Goal: Transaction & Acquisition: Purchase product/service

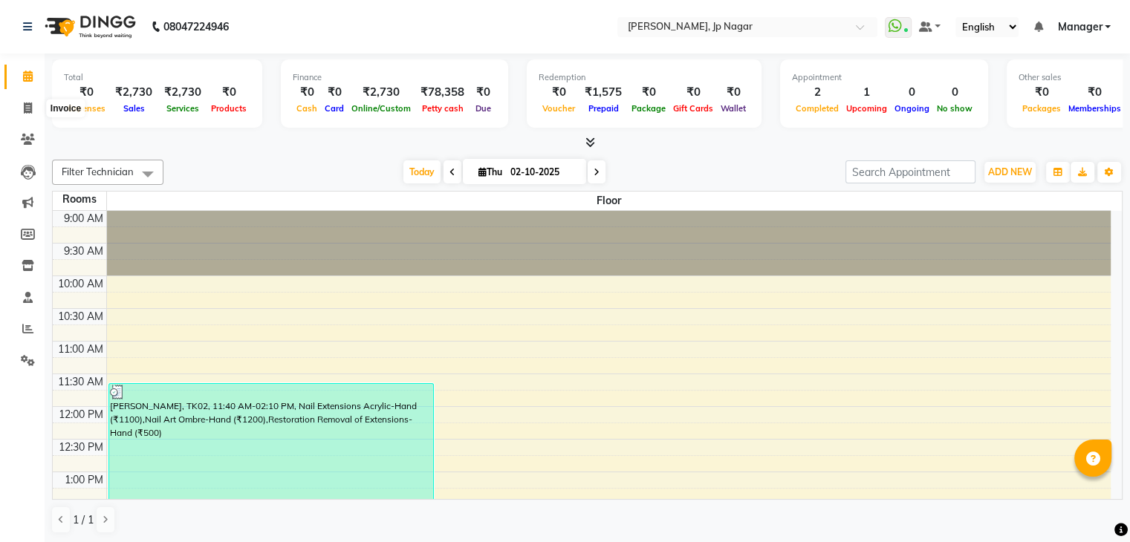
click at [31, 114] on span at bounding box center [28, 108] width 26 height 17
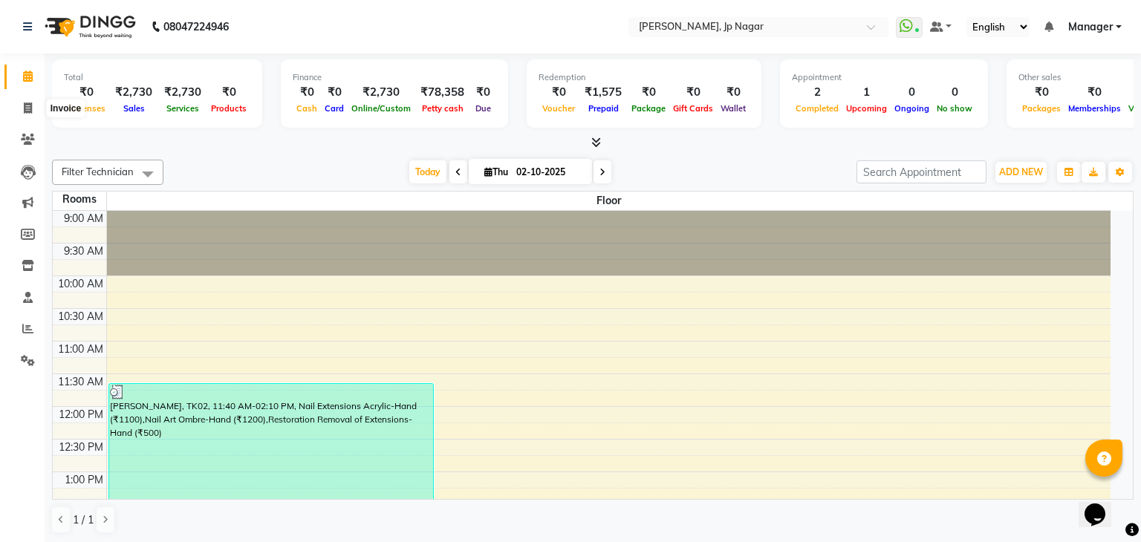
select select "6318"
select select "service"
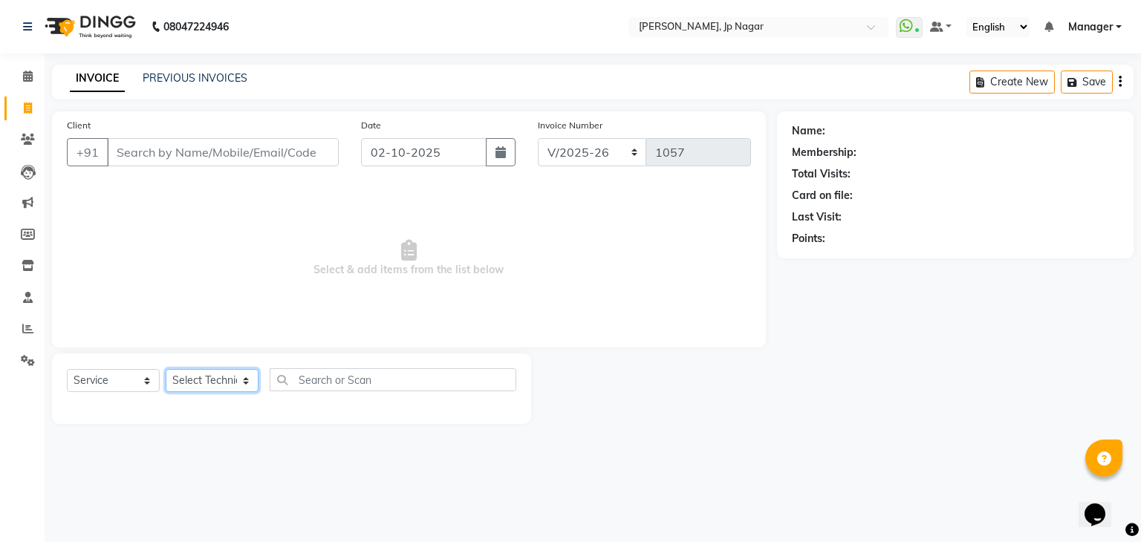
click at [224, 372] on select "Select Technician ameer asid [PERSON_NAME] Manager [PERSON_NAME] [PERSON_NAME] …" at bounding box center [212, 380] width 93 height 23
select select "80453"
click at [166, 370] on select "Select Technician ameer asid [PERSON_NAME] Manager [PERSON_NAME] [PERSON_NAME] …" at bounding box center [212, 380] width 93 height 23
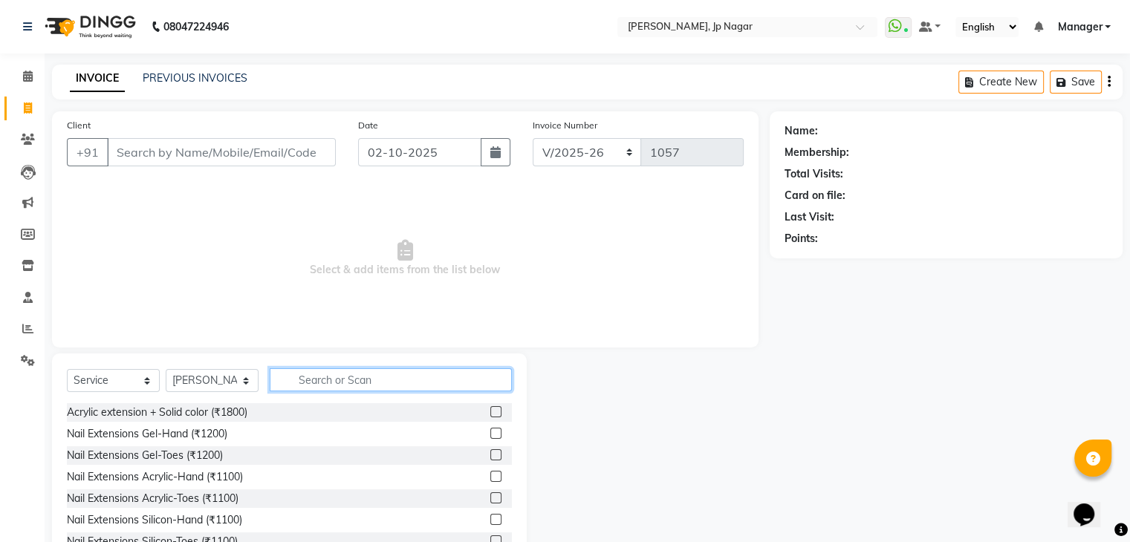
click at [331, 374] on input "text" at bounding box center [391, 379] width 242 height 23
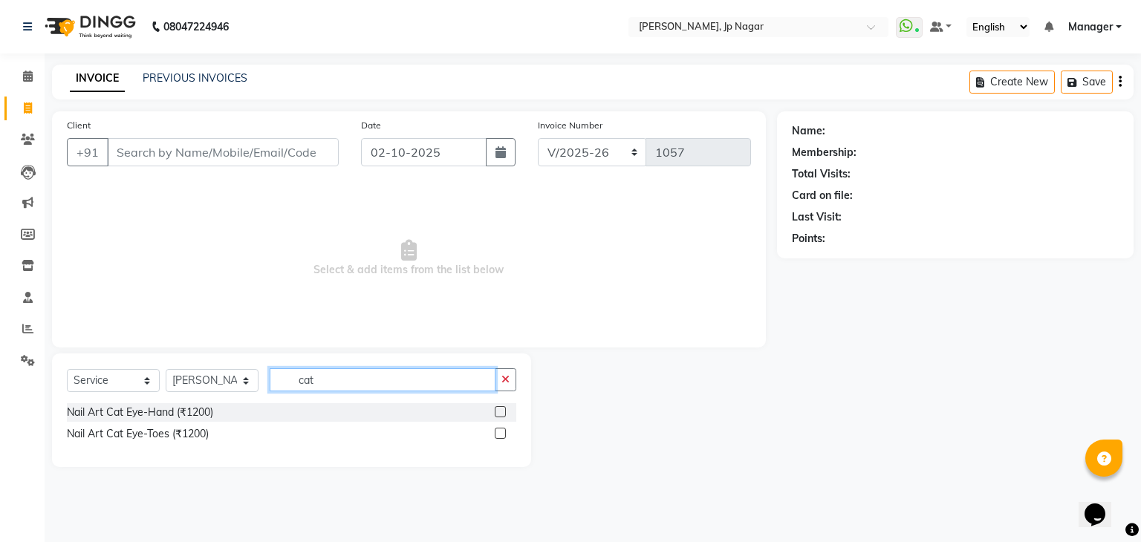
type input "cat"
click at [501, 413] on label at bounding box center [500, 411] width 11 height 11
click at [501, 413] on input "checkbox" at bounding box center [500, 413] width 10 height 10
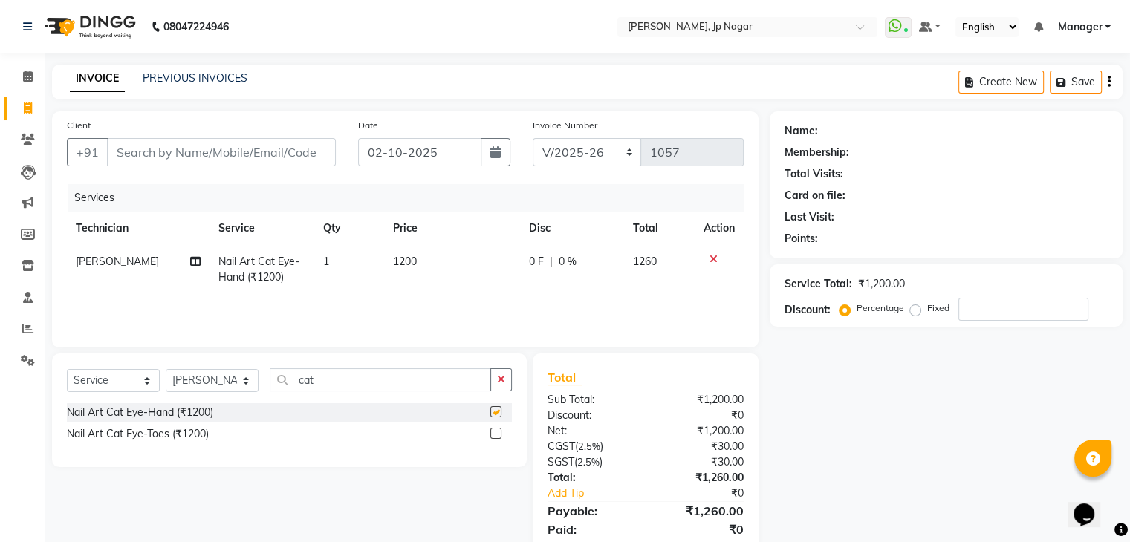
checkbox input "false"
click at [440, 378] on input "cat" at bounding box center [380, 379] width 221 height 23
type input "c"
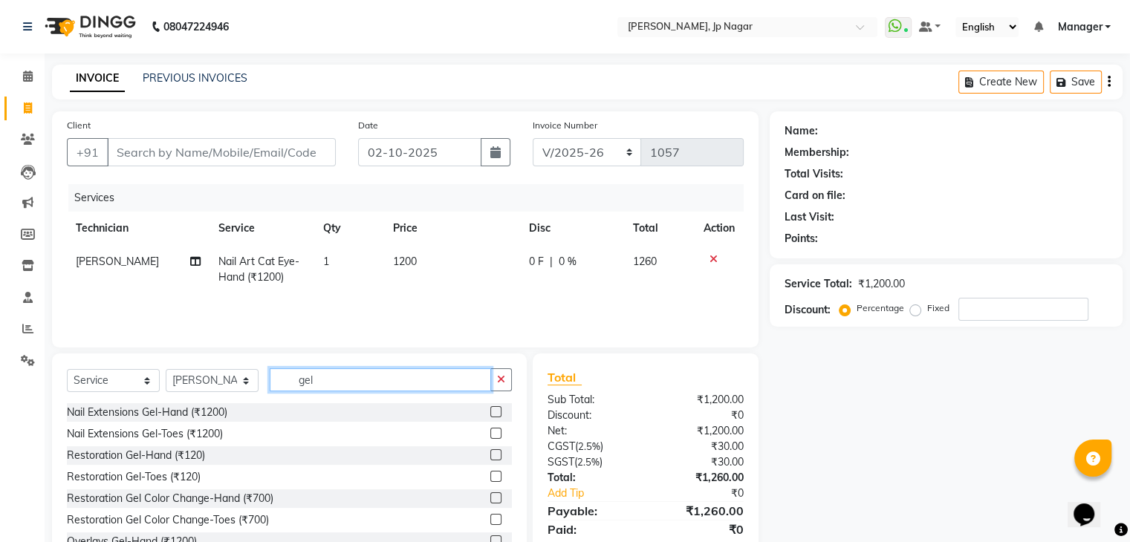
type input "gel"
click at [490, 414] on label at bounding box center [495, 411] width 11 height 11
click at [490, 414] on input "checkbox" at bounding box center [495, 413] width 10 height 10
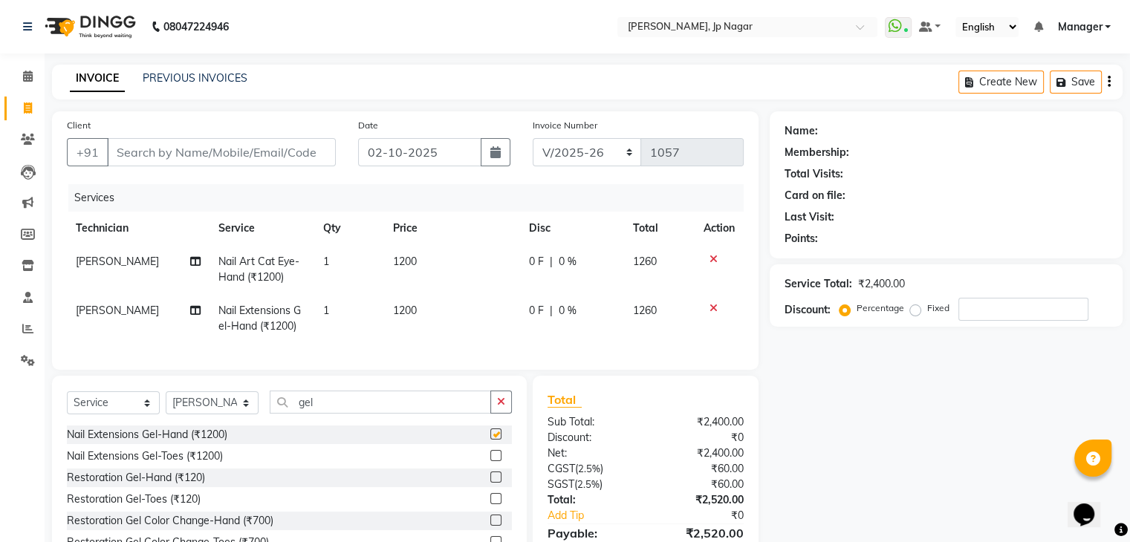
checkbox input "false"
click at [444, 414] on input "gel" at bounding box center [380, 402] width 221 height 23
type input "g"
click at [247, 414] on select "Select Technician ameer asid [PERSON_NAME] Manager [PERSON_NAME] [PERSON_NAME] …" at bounding box center [212, 402] width 93 height 23
select select "80452"
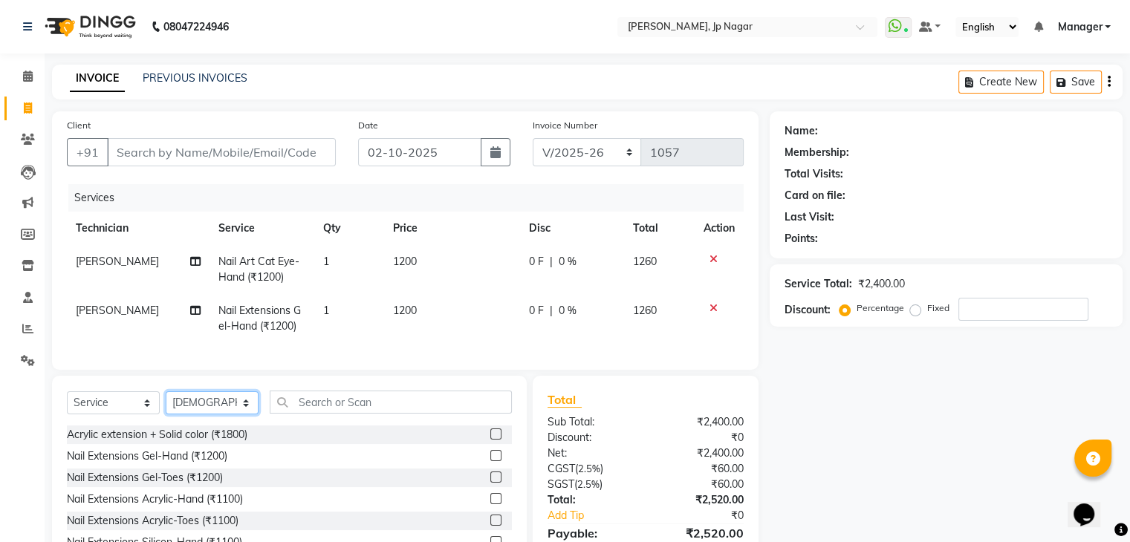
click at [166, 404] on select "Select Technician ameer asid [PERSON_NAME] Manager [PERSON_NAME] [PERSON_NAME] …" at bounding box center [212, 402] width 93 height 23
click at [312, 408] on input "text" at bounding box center [391, 402] width 242 height 23
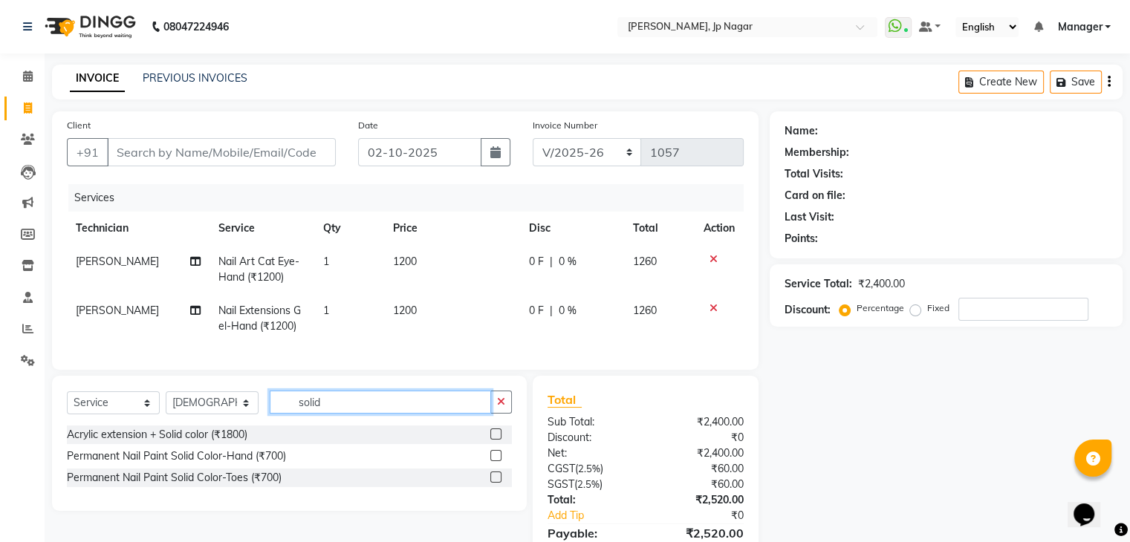
type input "solid"
click at [496, 461] on label at bounding box center [495, 455] width 11 height 11
click at [496, 461] on input "checkbox" at bounding box center [495, 457] width 10 height 10
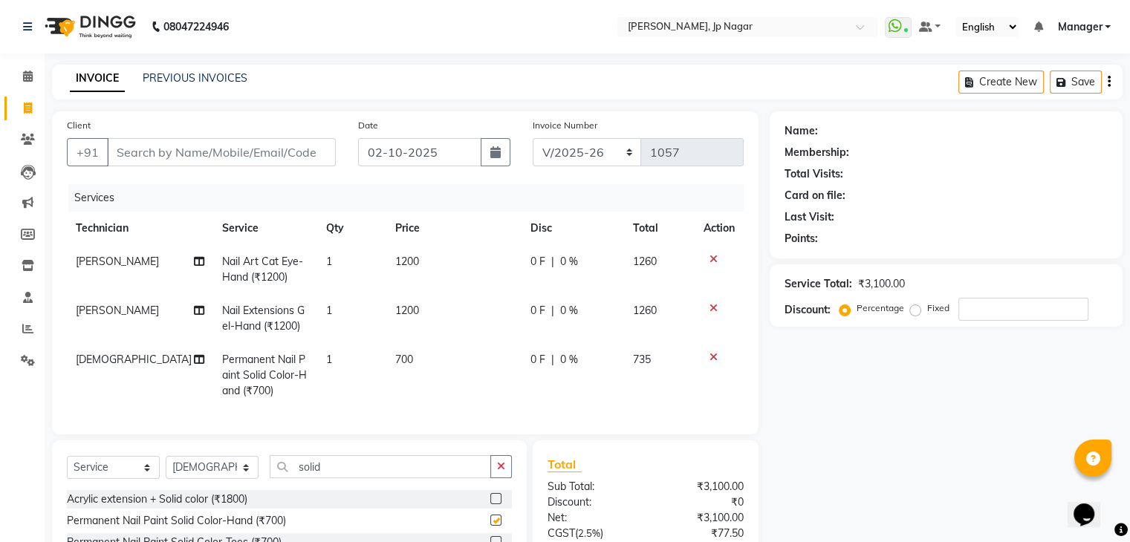
checkbox input "false"
click at [423, 475] on input "solid" at bounding box center [380, 466] width 221 height 23
type input "s"
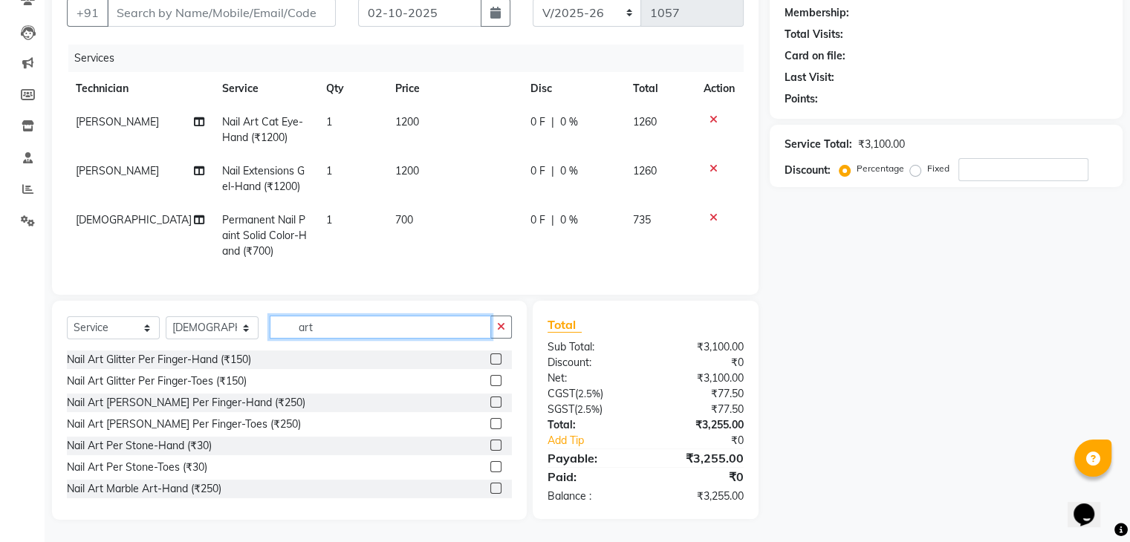
scroll to position [152, 0]
type input "art"
click at [490, 360] on label at bounding box center [495, 359] width 11 height 11
click at [490, 360] on input "checkbox" at bounding box center [495, 360] width 10 height 10
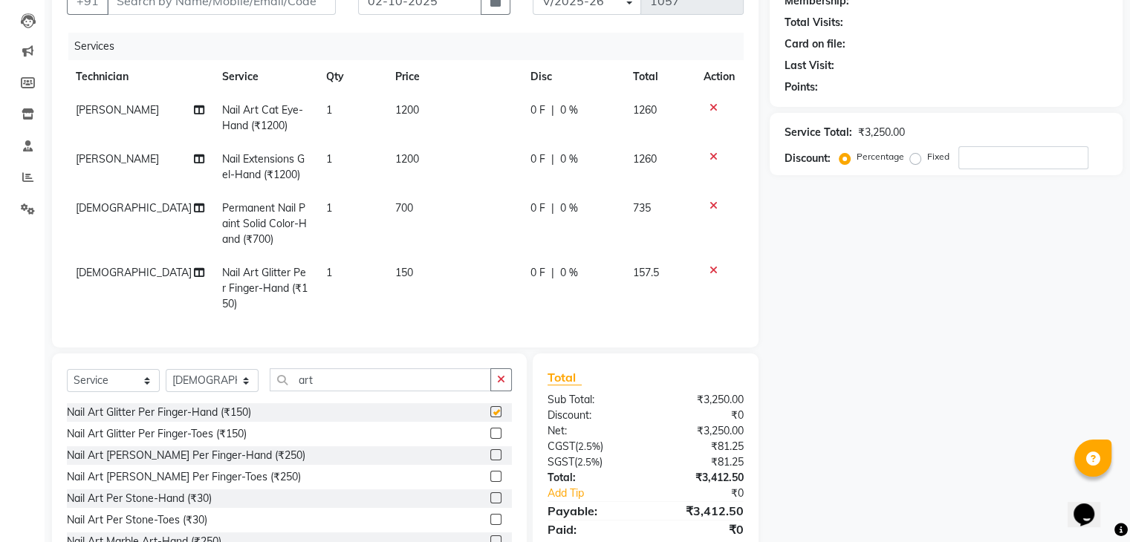
checkbox input "false"
click at [326, 272] on span "1" at bounding box center [329, 272] width 6 height 13
select select "80452"
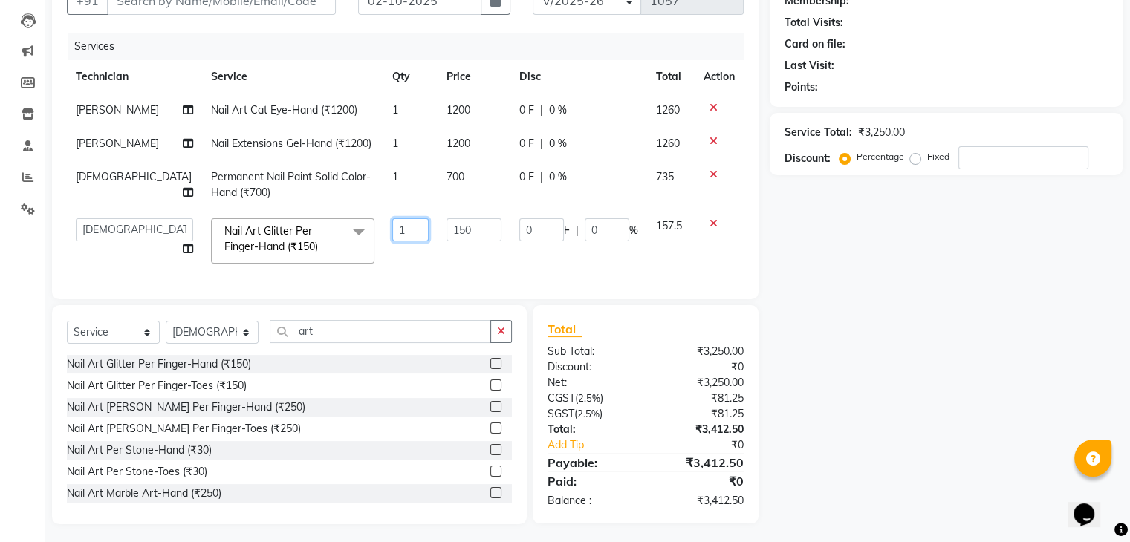
drag, startPoint x: 377, startPoint y: 250, endPoint x: 263, endPoint y: 250, distance: 114.4
click at [263, 250] on tr "ameer asid [PERSON_NAME] Manager [PERSON_NAME] [PERSON_NAME] Vishnu Nail Art Gl…" at bounding box center [405, 240] width 677 height 63
type input "10"
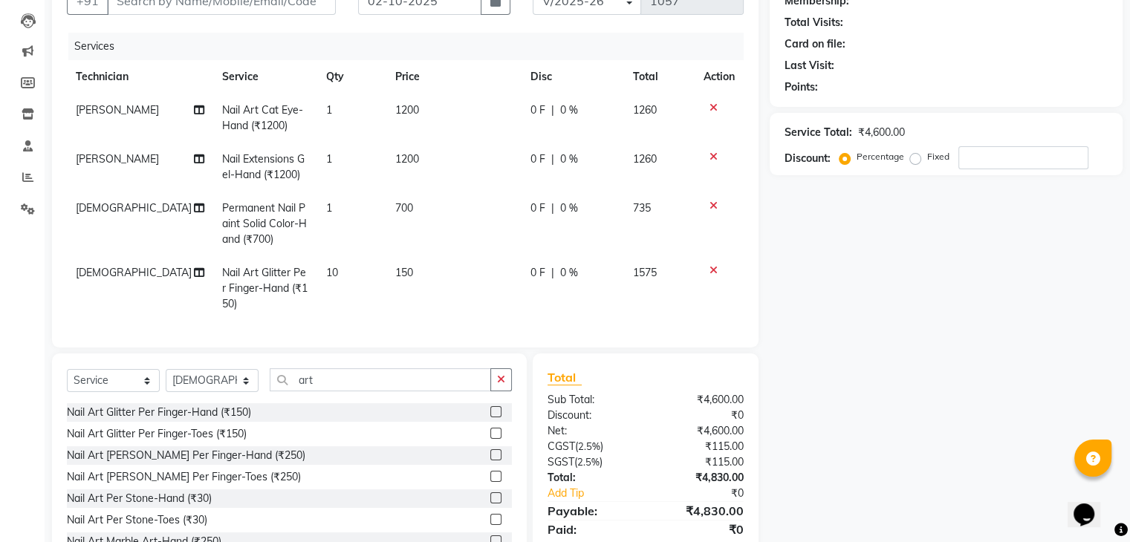
click at [389, 265] on tr "Vishnu Nail Art Glitter Per Finger-Hand (₹150) 10 150 0 F | 0 % 1575" at bounding box center [405, 288] width 677 height 65
drag, startPoint x: 246, startPoint y: 387, endPoint x: 237, endPoint y: 351, distance: 36.8
click at [237, 351] on div "Client +91 Date [DATE] Invoice Number BTH/2025-26 RED/2025-26 V/2025 V/[PHONE_N…" at bounding box center [405, 266] width 729 height 613
select select "81548"
click at [166, 382] on select "Select Technician ameer asid [PERSON_NAME] Manager [PERSON_NAME] [PERSON_NAME] …" at bounding box center [212, 380] width 93 height 23
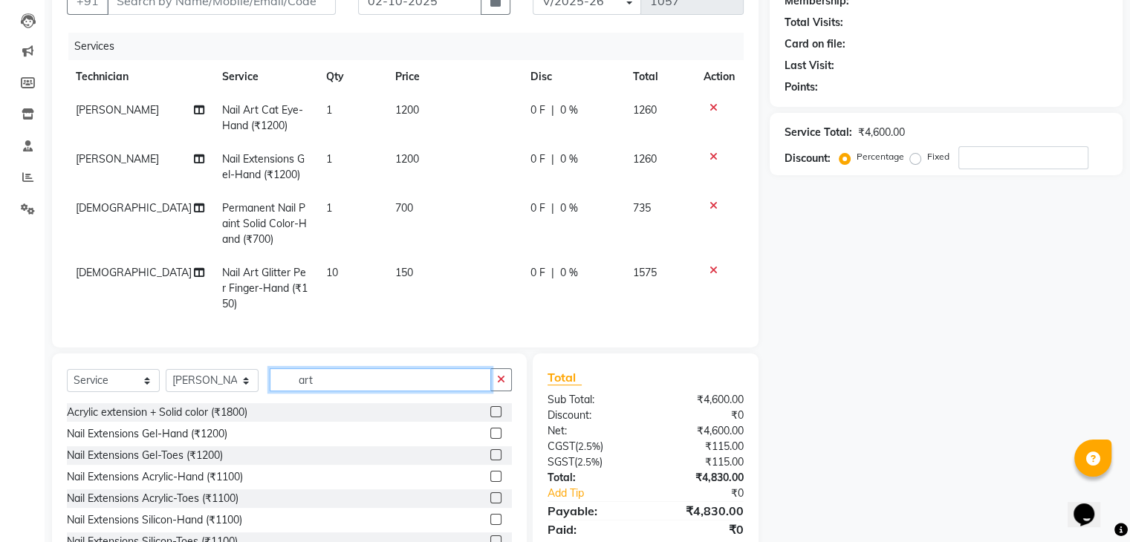
click at [327, 391] on input "art" at bounding box center [380, 379] width 221 height 23
type input "a"
click at [383, 360] on div "Client +91 Date [DATE] Invoice Number BTH/2025-26 RED/2025-26 V/2025 V/[PHONE_N…" at bounding box center [405, 266] width 729 height 613
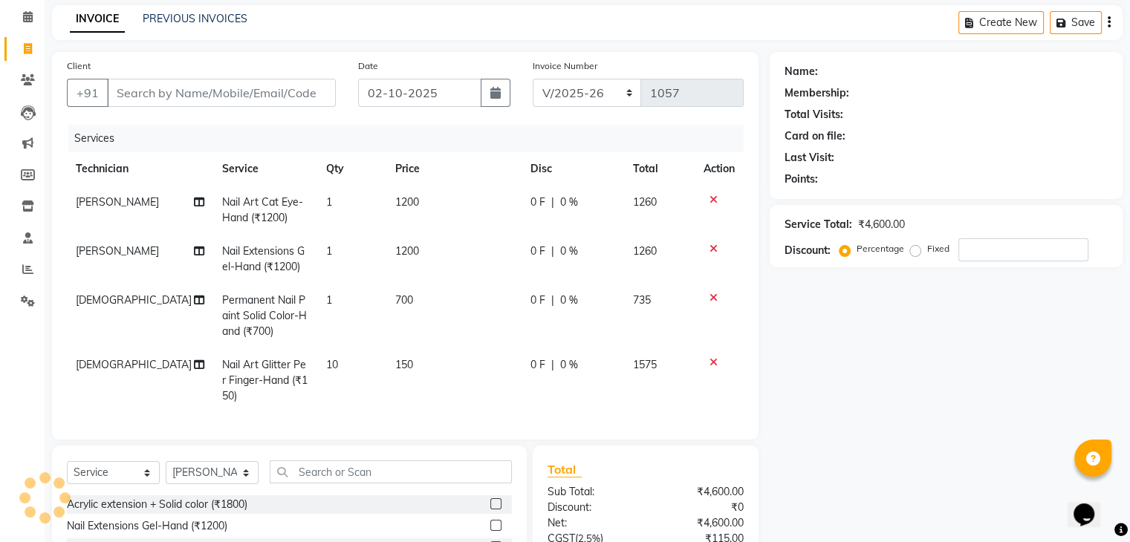
scroll to position [59, 0]
click at [243, 483] on select "Select Technician ameer asid [PERSON_NAME] Manager [PERSON_NAME] [PERSON_NAME] …" at bounding box center [212, 473] width 93 height 23
select select "80453"
click at [166, 474] on select "Select Technician ameer asid [PERSON_NAME] Manager [PERSON_NAME] [PERSON_NAME] …" at bounding box center [212, 473] width 93 height 23
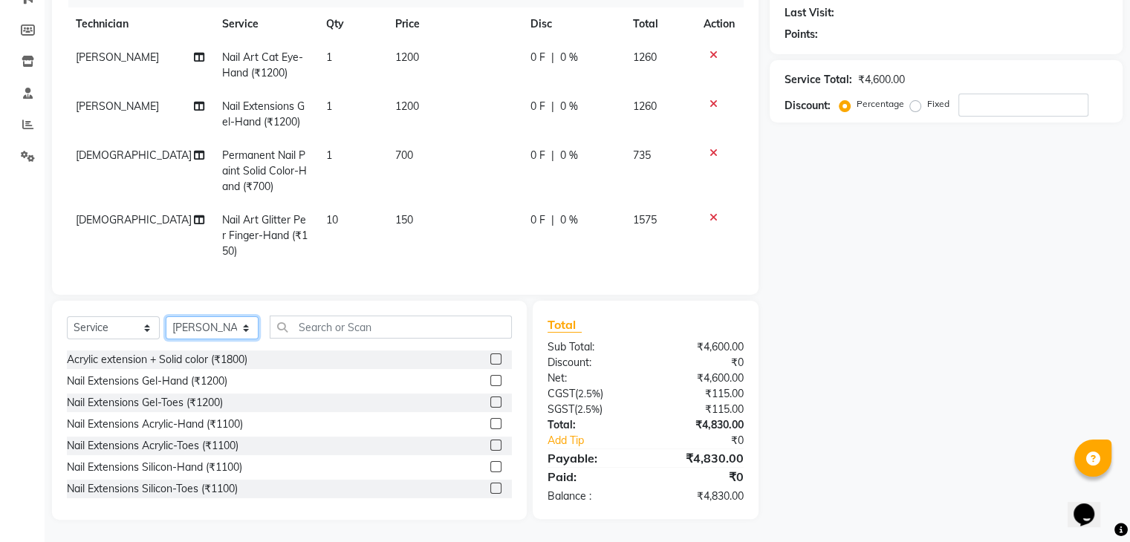
scroll to position [216, 0]
click at [380, 322] on input "text" at bounding box center [391, 327] width 242 height 23
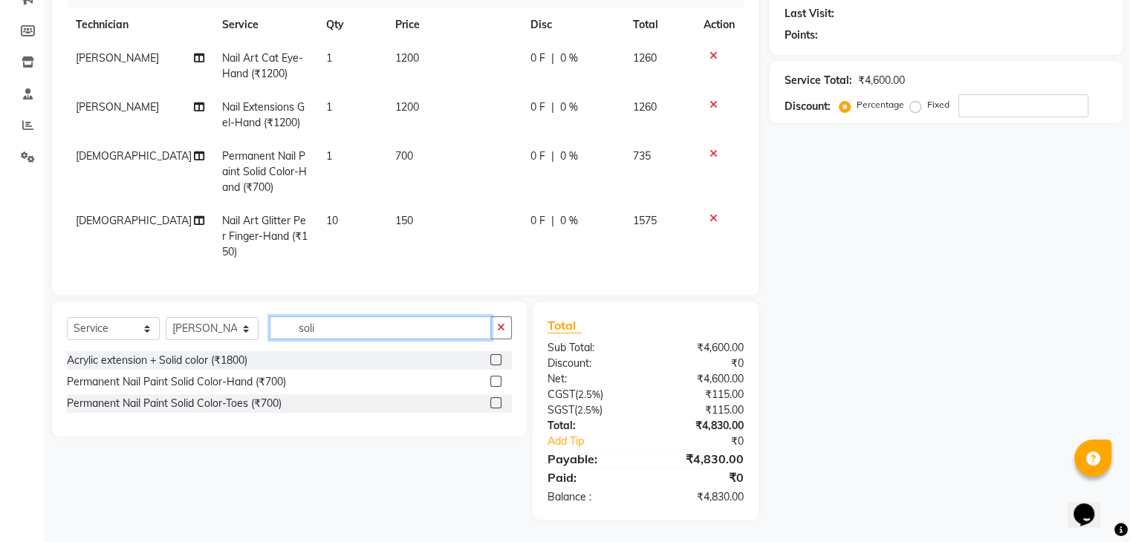
type input "soli"
click at [495, 378] on label at bounding box center [495, 381] width 11 height 11
click at [495, 378] on input "checkbox" at bounding box center [495, 382] width 10 height 10
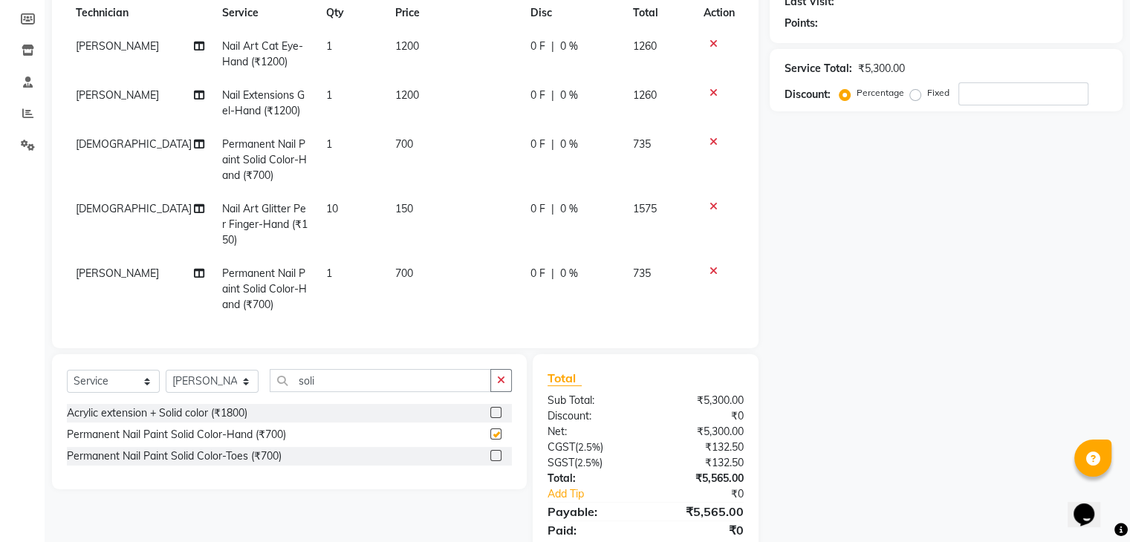
checkbox input "false"
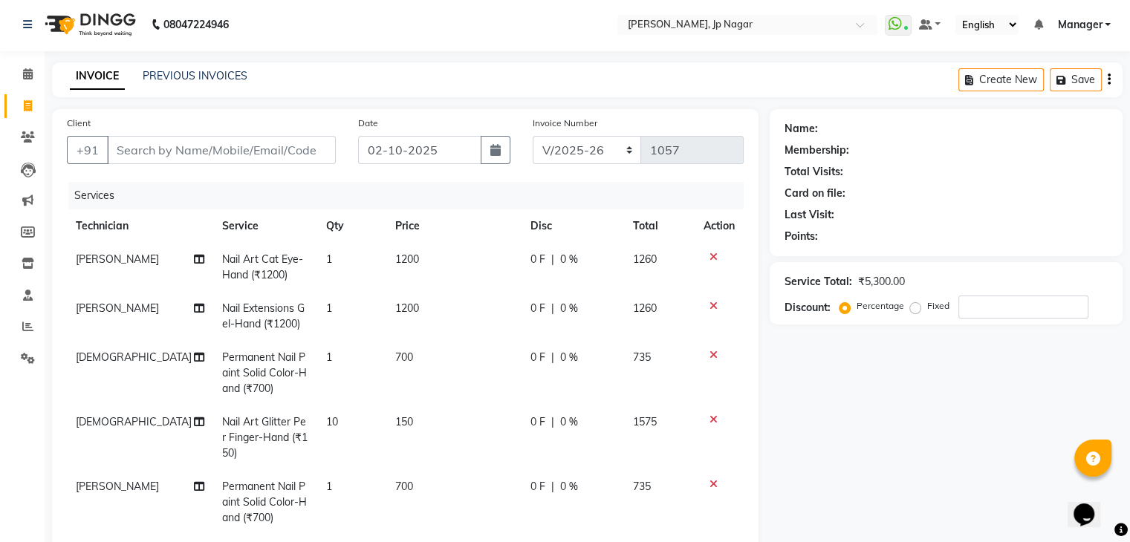
scroll to position [276, 0]
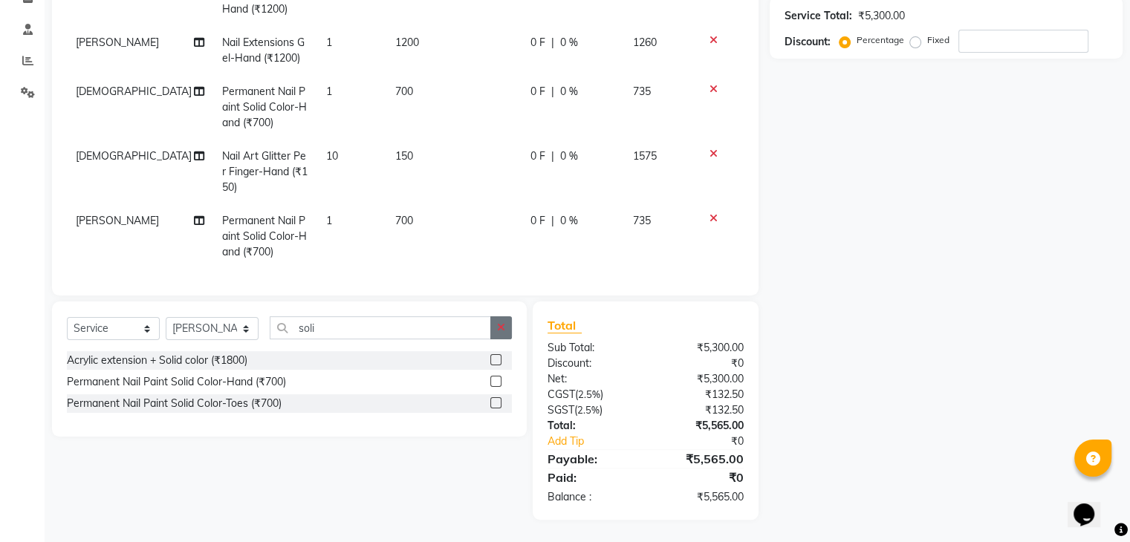
click at [499, 325] on icon "button" at bounding box center [501, 327] width 8 height 10
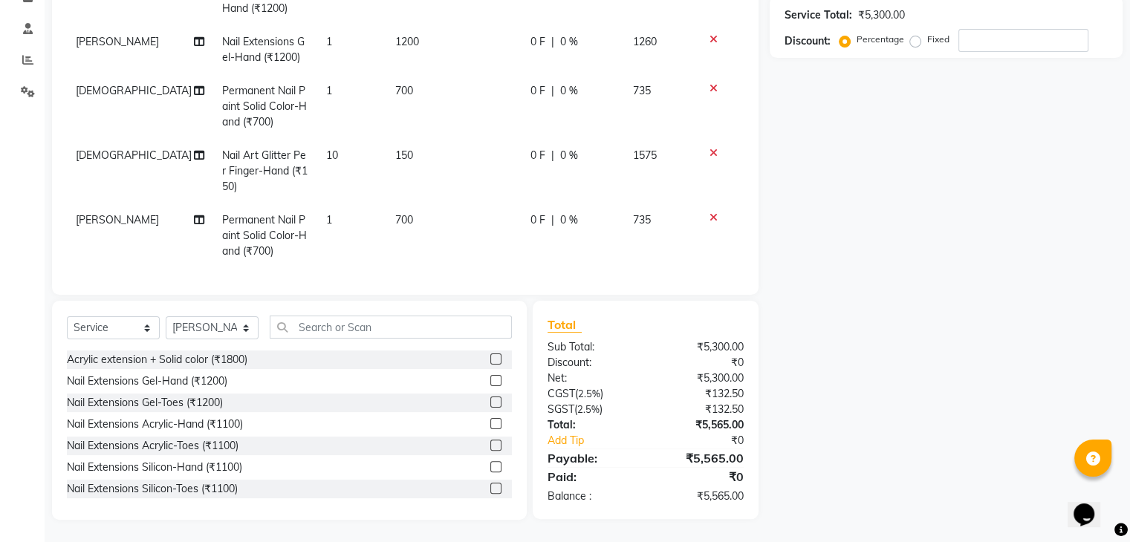
click at [475, 295] on div "Client +91 Date [DATE] Invoice Number BTH/2025-26 RED/2025-26 V/2025 V/[PHONE_N…" at bounding box center [405, 181] width 729 height 677
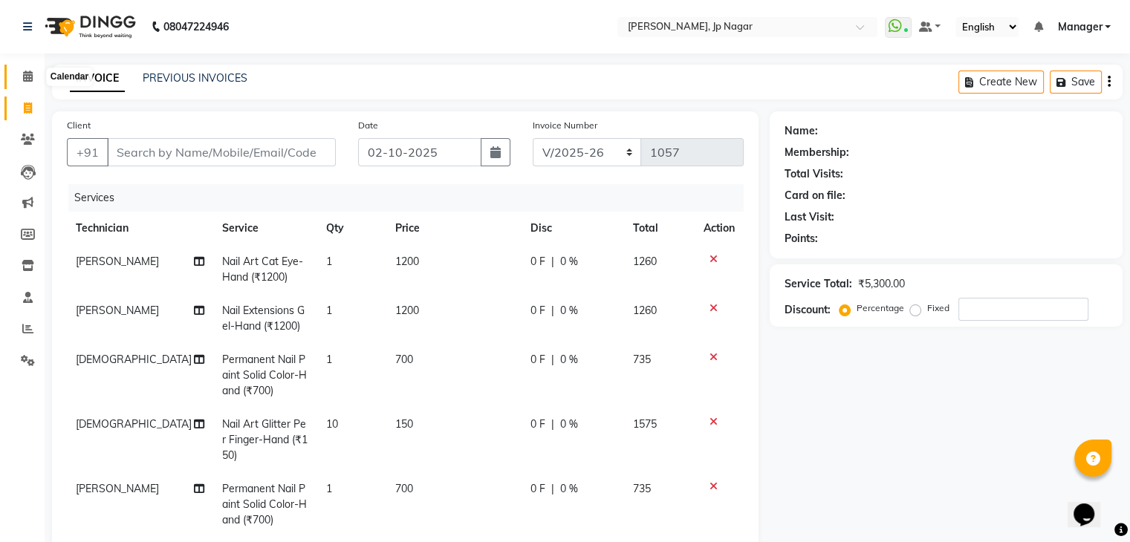
click at [33, 79] on span at bounding box center [28, 76] width 26 height 17
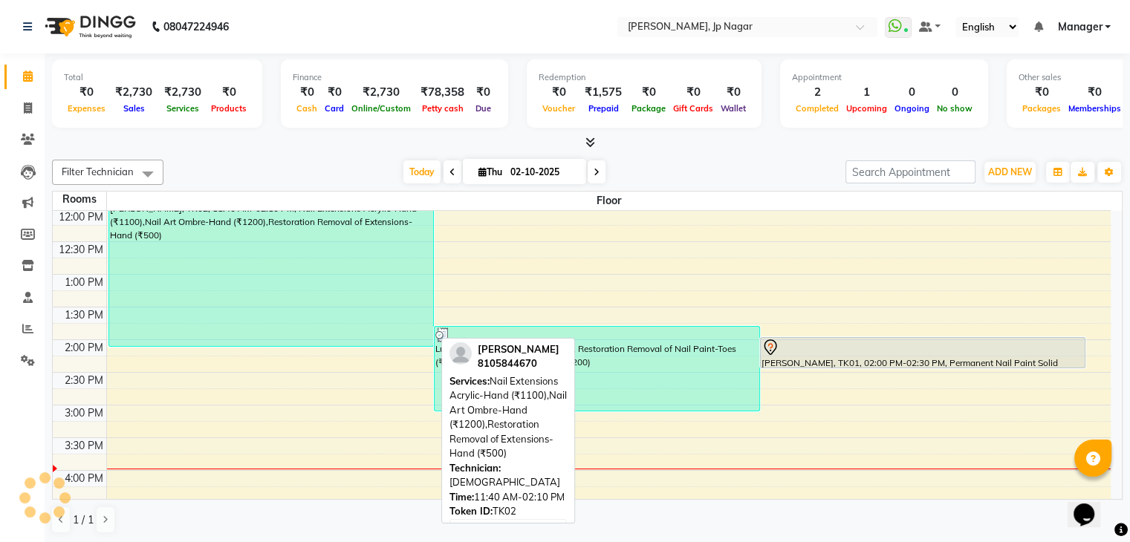
scroll to position [118, 0]
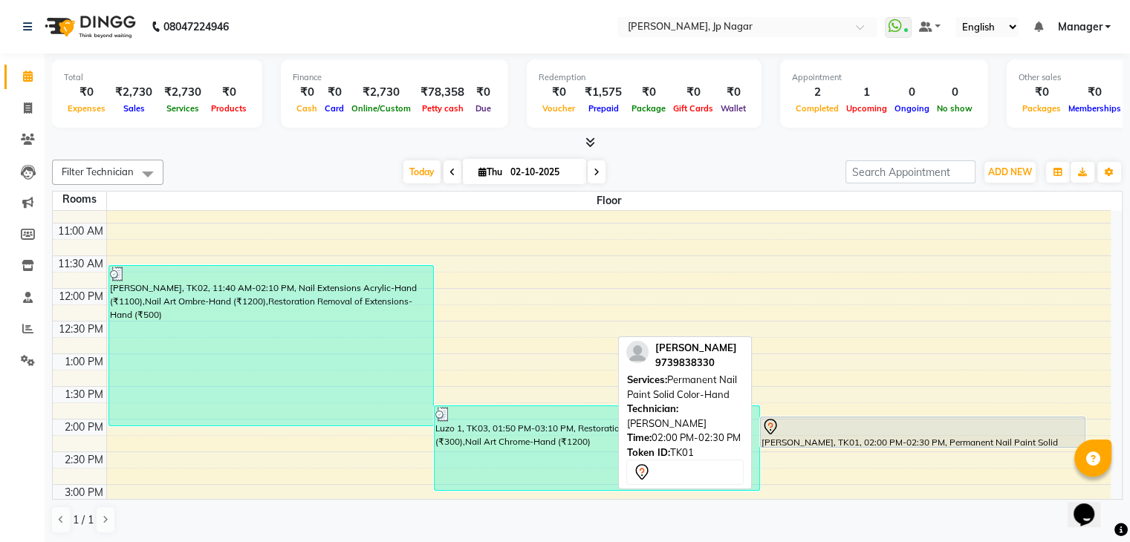
click at [820, 444] on div at bounding box center [923, 447] width 325 height 6
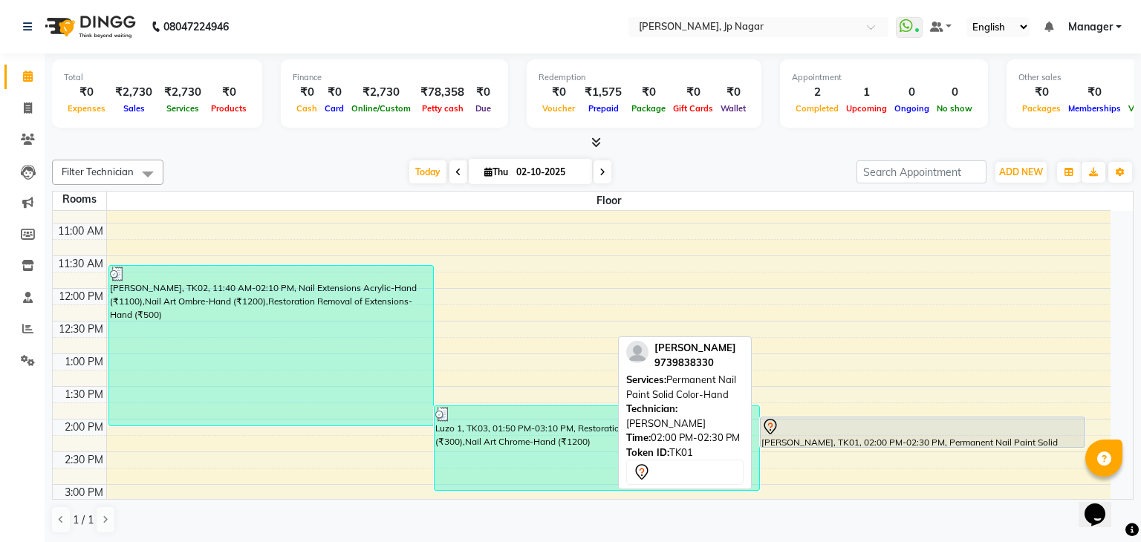
select select "7"
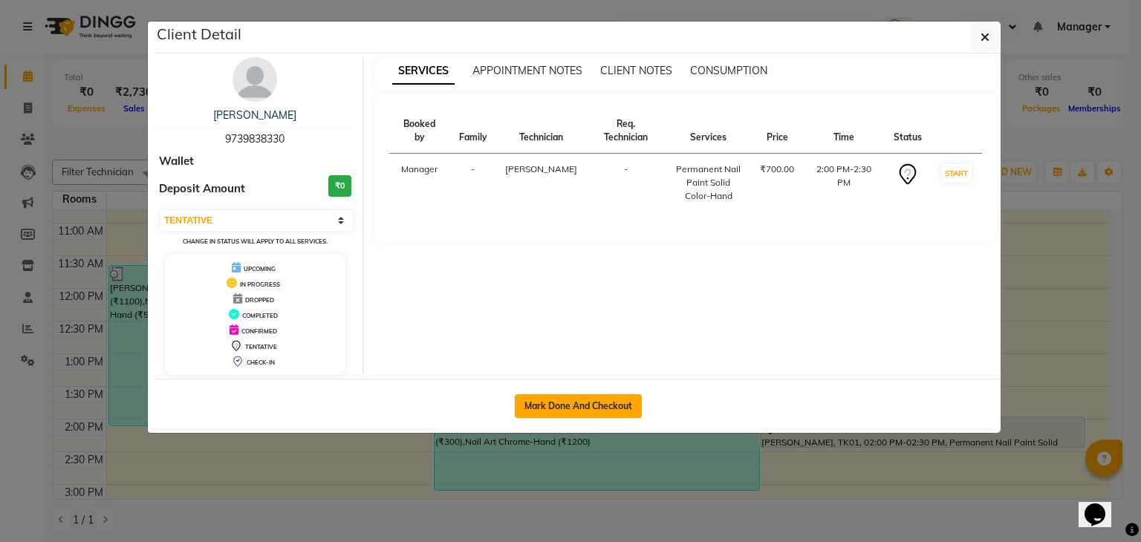
click at [579, 407] on button "Mark Done And Checkout" at bounding box center [578, 406] width 127 height 24
select select "service"
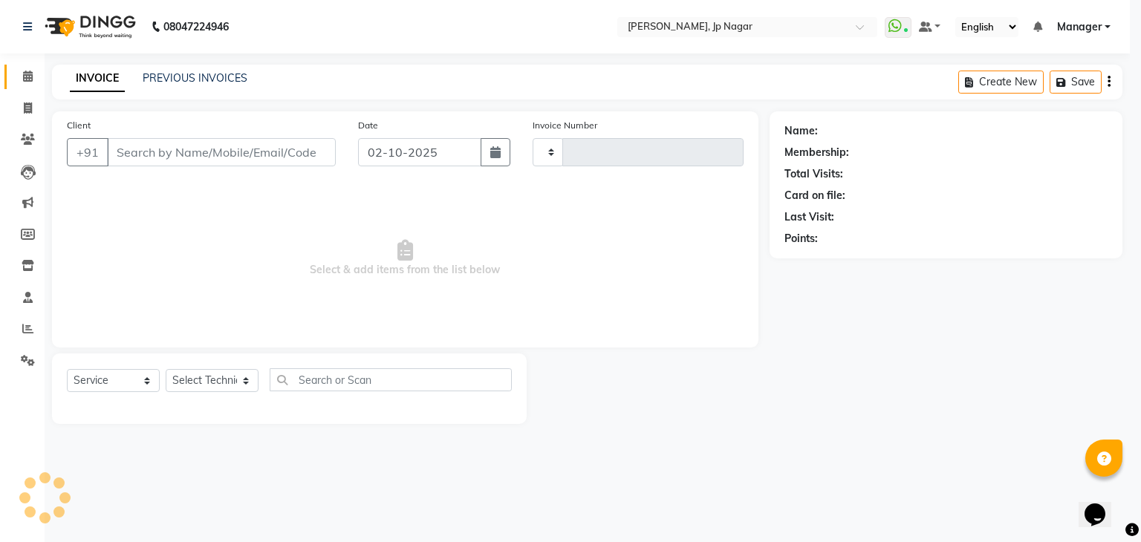
type input "1057"
select select "6318"
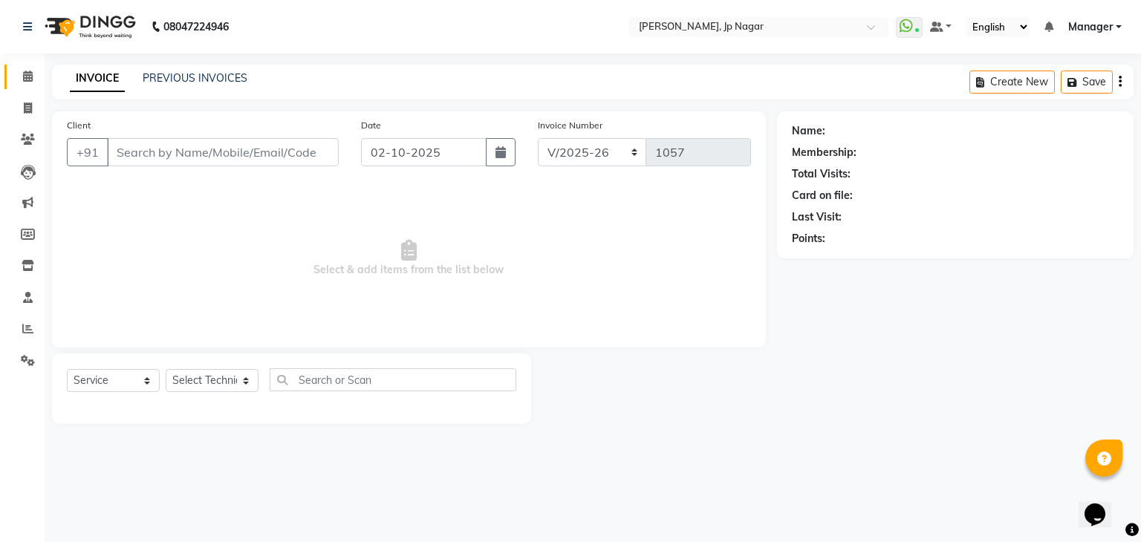
type input "97******30"
select select "80453"
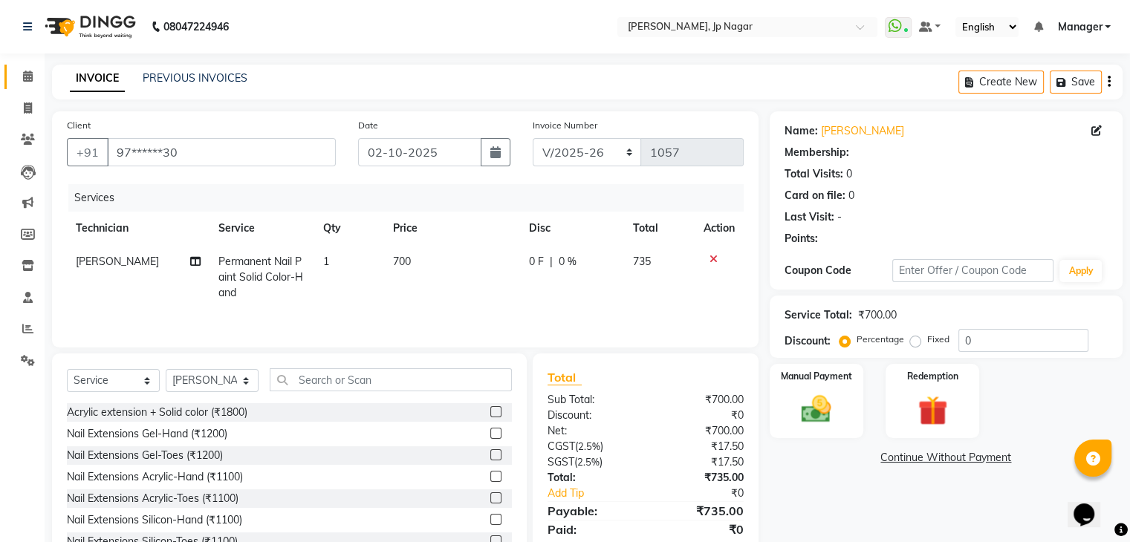
select select "1: Object"
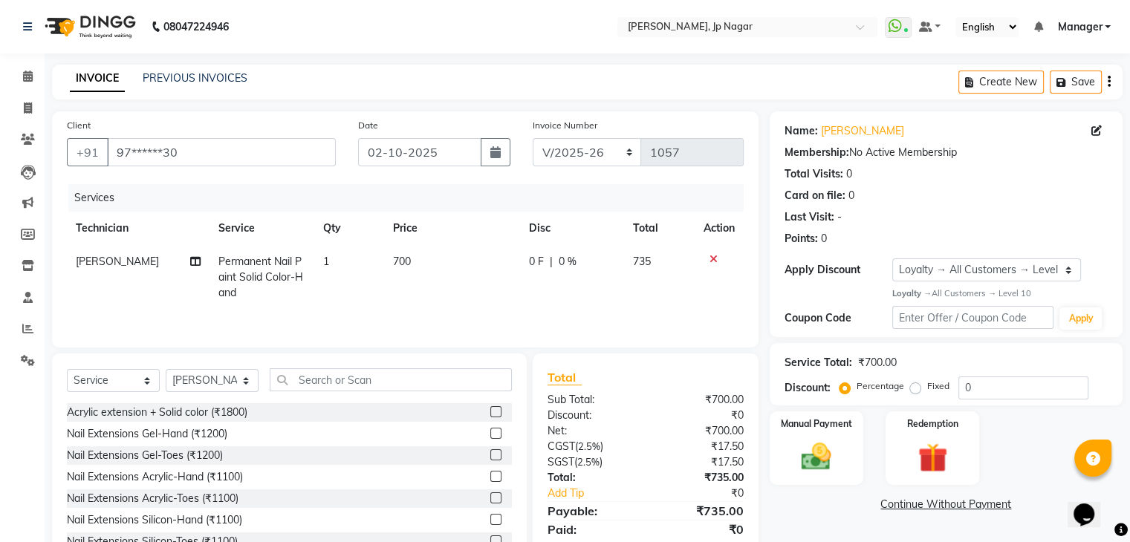
click at [710, 259] on icon at bounding box center [713, 259] width 8 height 10
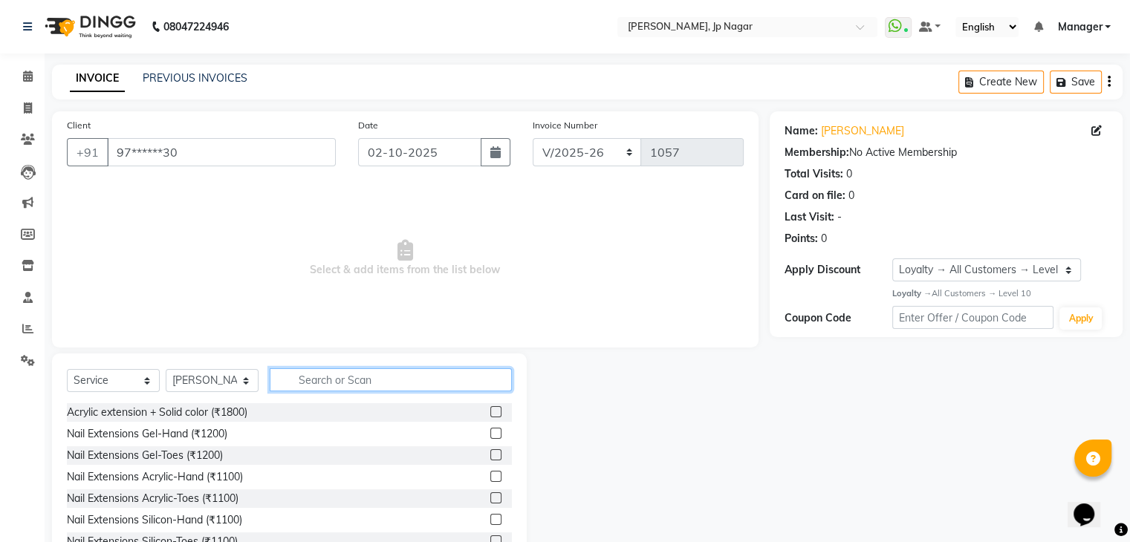
click at [296, 380] on input "text" at bounding box center [391, 379] width 242 height 23
type input "gel"
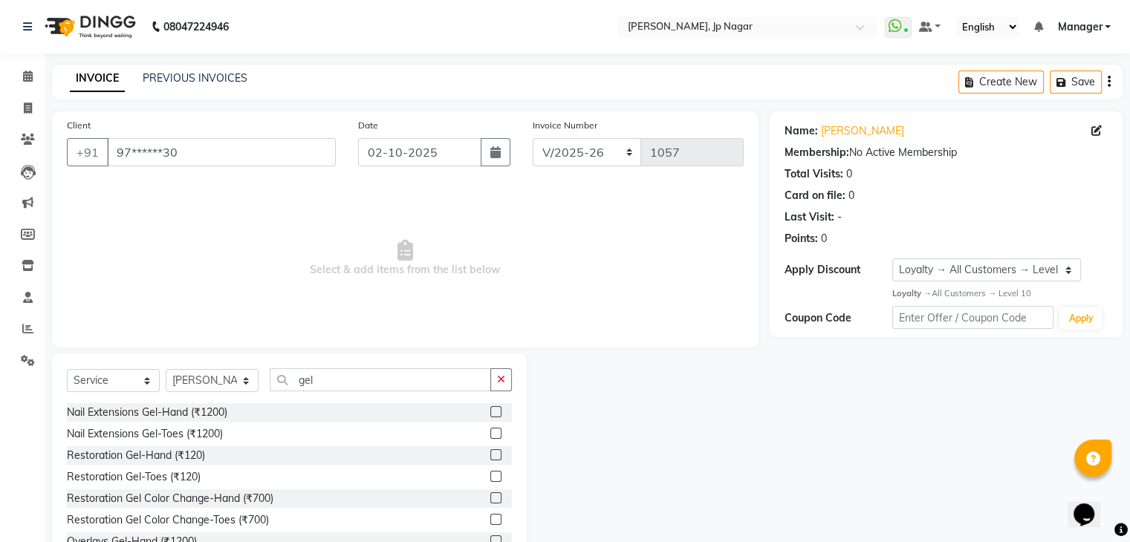
click at [490, 412] on label at bounding box center [495, 411] width 11 height 11
click at [490, 412] on input "checkbox" at bounding box center [495, 413] width 10 height 10
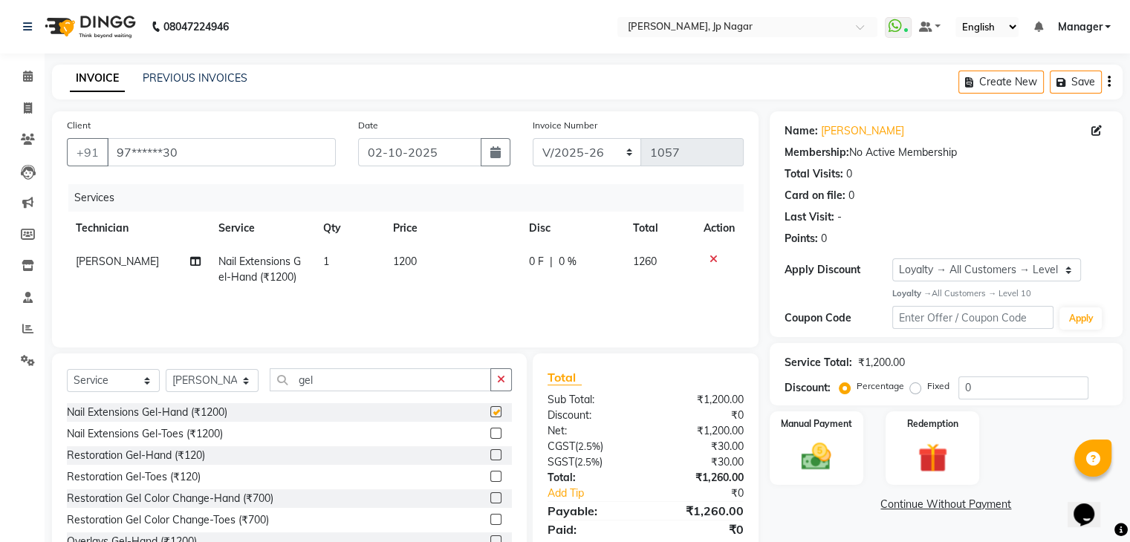
checkbox input "false"
click at [502, 378] on icon "button" at bounding box center [501, 379] width 8 height 10
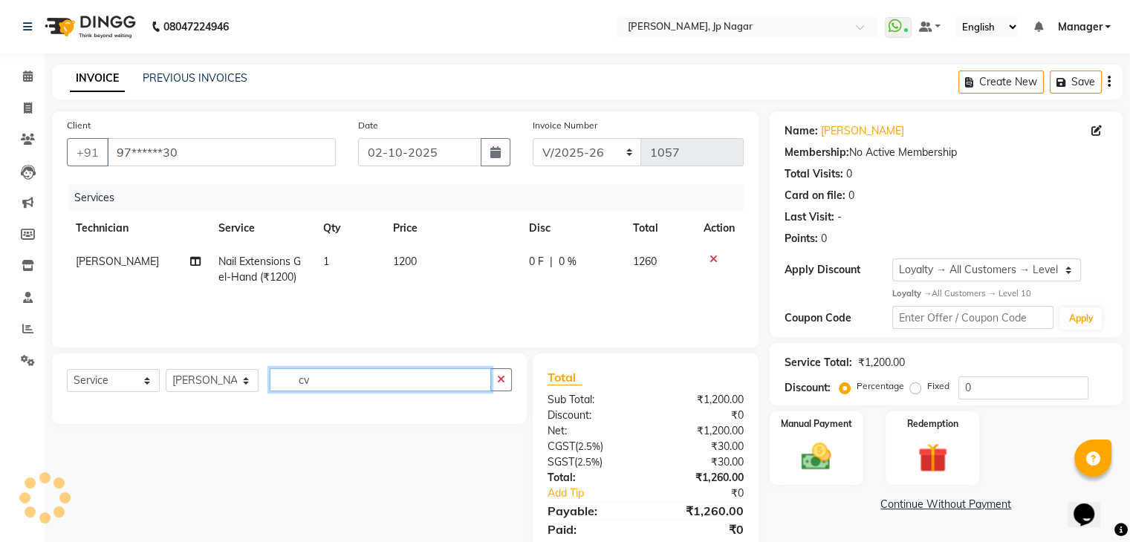
type input "c"
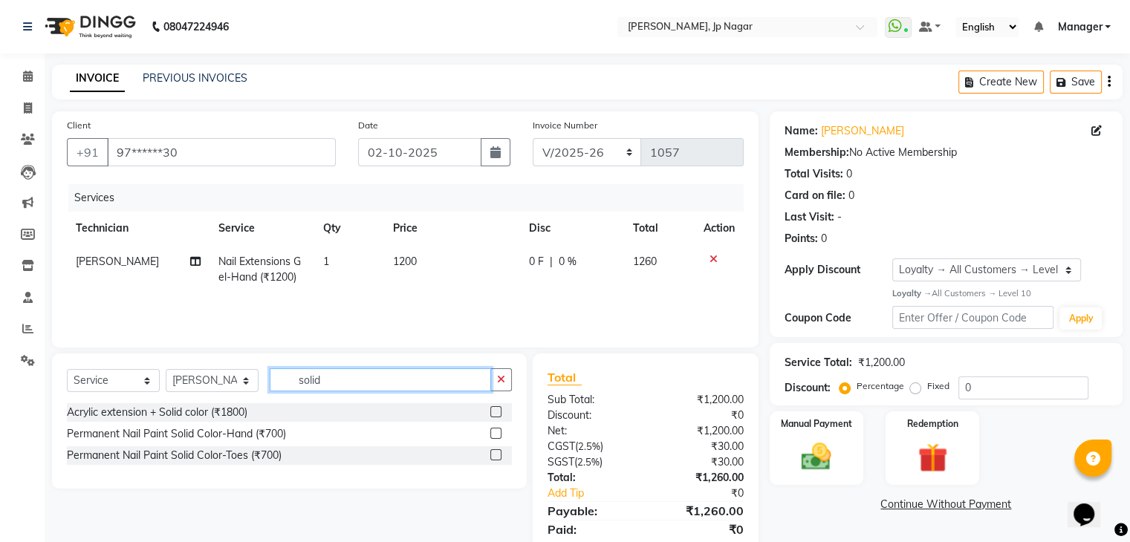
type input "solid"
click at [495, 432] on label at bounding box center [495, 433] width 11 height 11
click at [495, 432] on input "checkbox" at bounding box center [495, 434] width 10 height 10
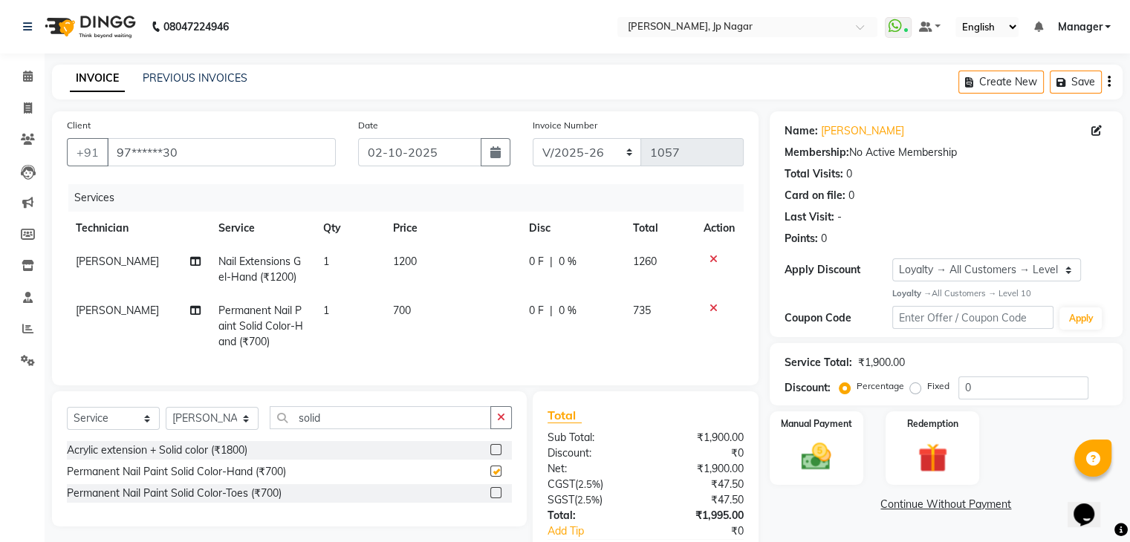
checkbox input "false"
click at [419, 426] on input "solid" at bounding box center [380, 417] width 221 height 23
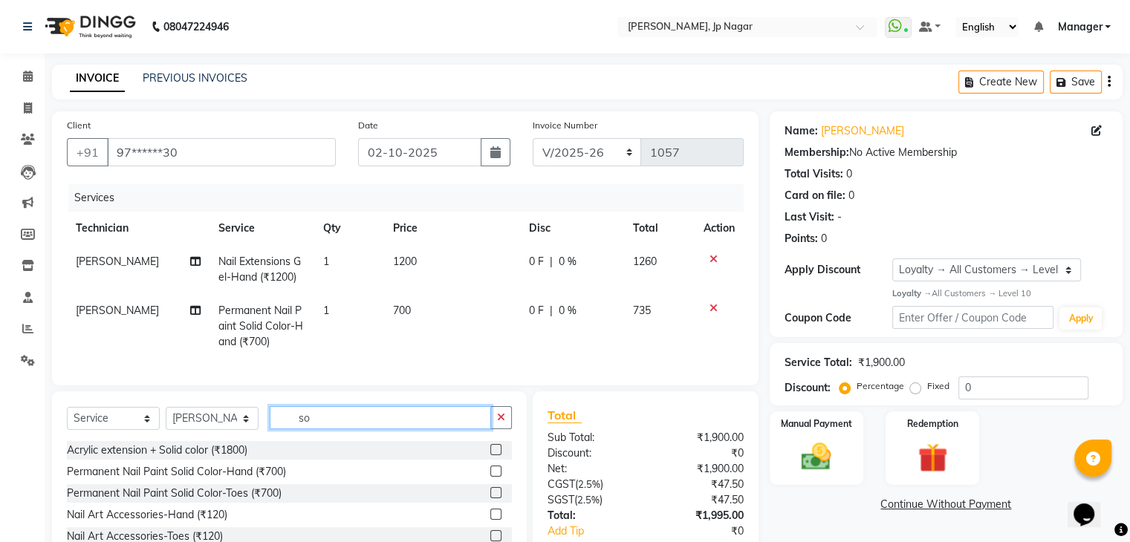
type input "s"
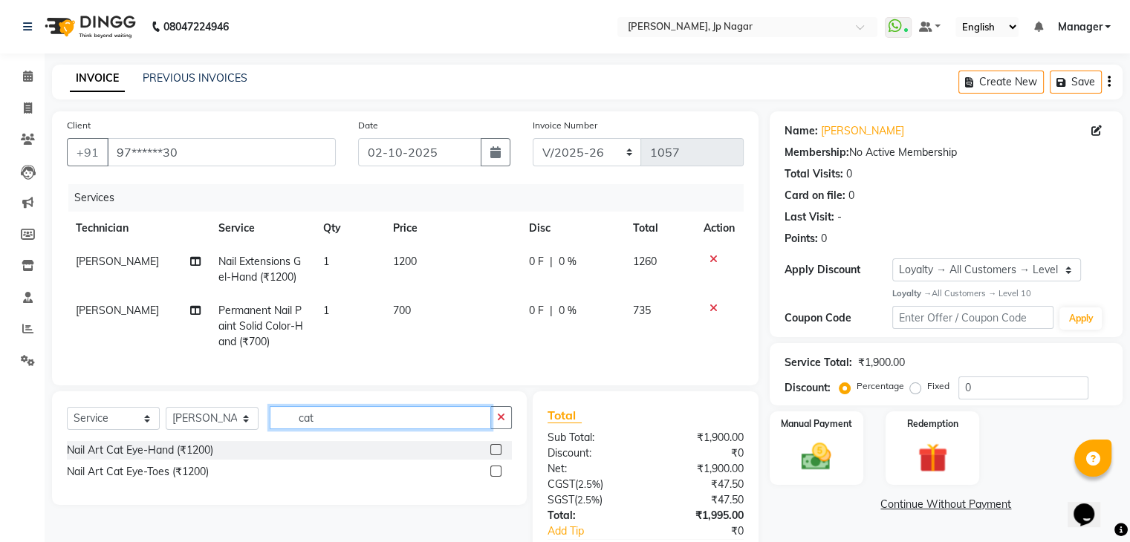
type input "cat"
click at [496, 455] on label at bounding box center [495, 449] width 11 height 11
click at [496, 455] on input "checkbox" at bounding box center [495, 451] width 10 height 10
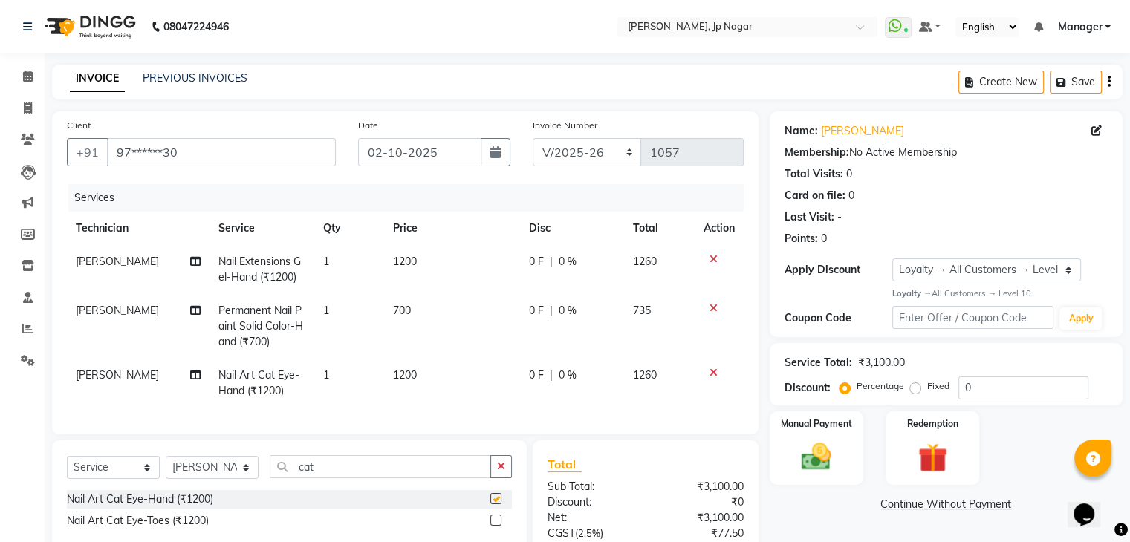
checkbox input "false"
click at [472, 473] on input "cat" at bounding box center [380, 466] width 221 height 23
type input "c"
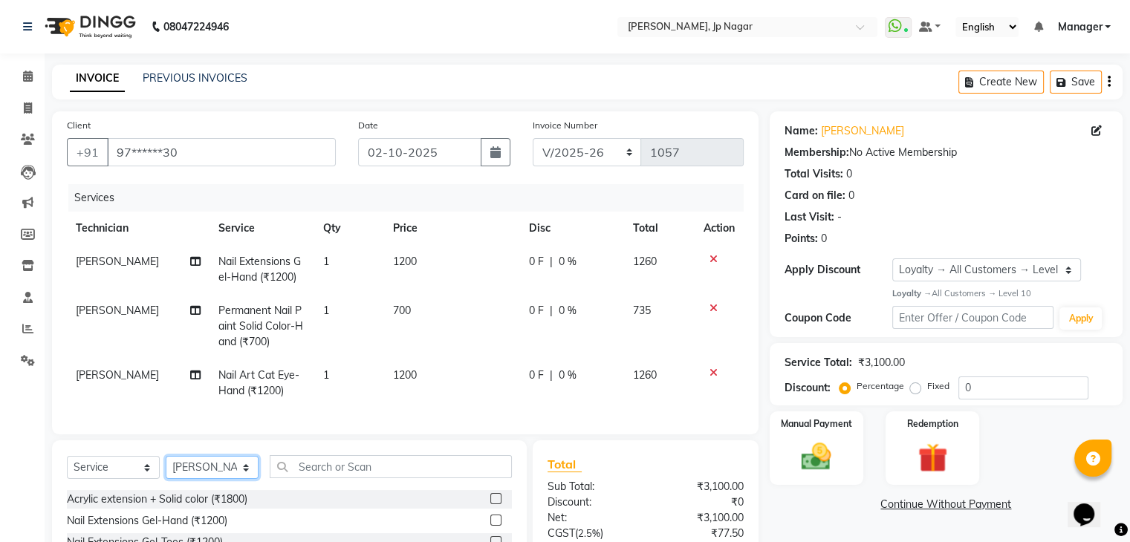
drag, startPoint x: 250, startPoint y: 482, endPoint x: 223, endPoint y: 452, distance: 41.0
click at [223, 452] on div "Client +91 97******30 Date [DATE] Invoice Number BTH/2025-26 RED/2025-26 V/2025…" at bounding box center [405, 385] width 729 height 548
select select "80452"
click at [166, 469] on select "Select Technician ameer asid [PERSON_NAME] Manager [PERSON_NAME] [PERSON_NAME] …" at bounding box center [212, 467] width 93 height 23
click at [316, 473] on input "text" at bounding box center [391, 466] width 242 height 23
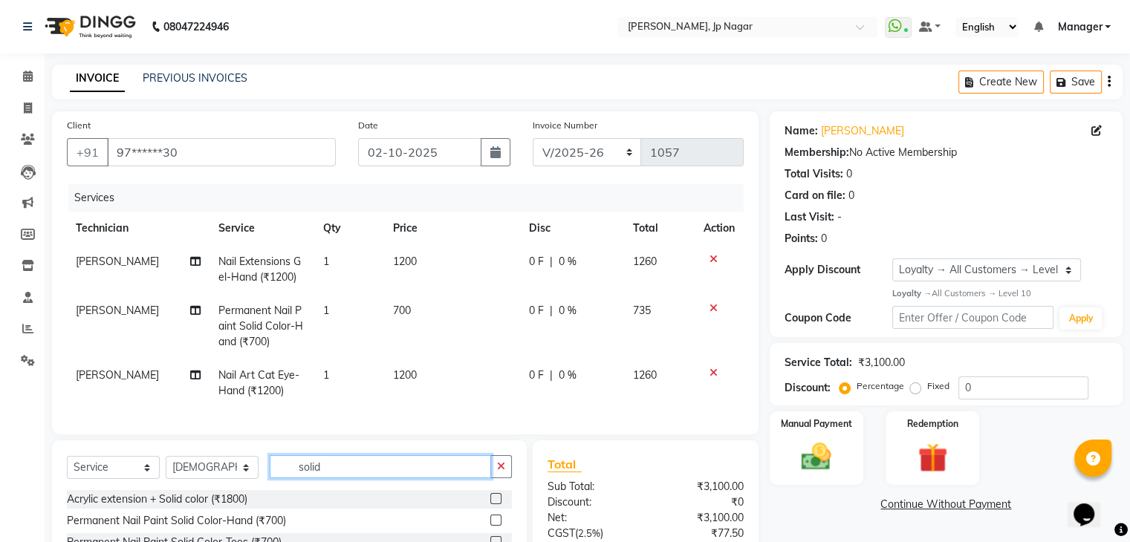
type input "solid"
click at [490, 526] on label at bounding box center [495, 520] width 11 height 11
click at [490, 526] on input "checkbox" at bounding box center [495, 521] width 10 height 10
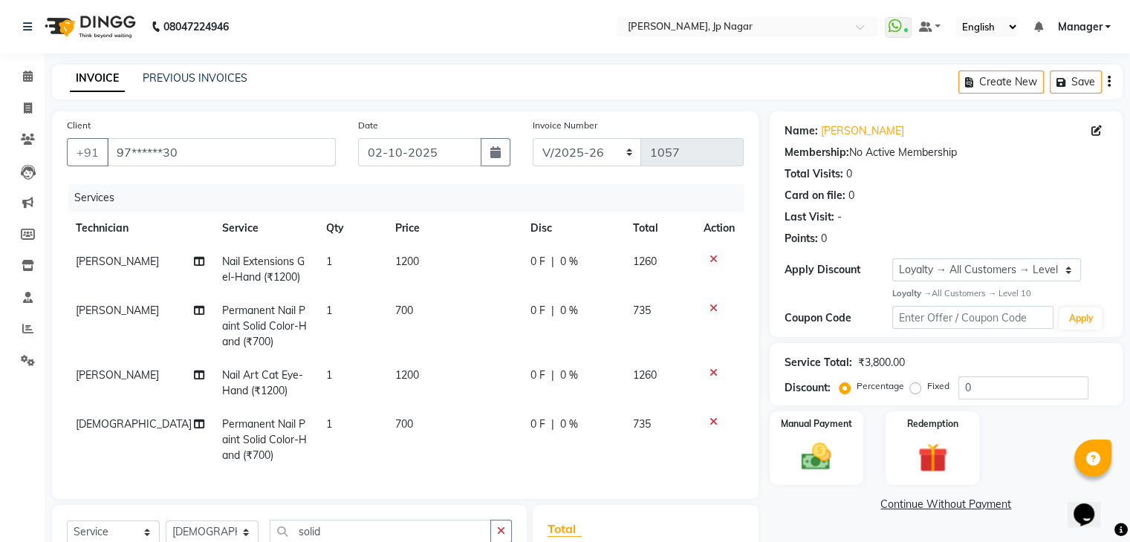
checkbox input "false"
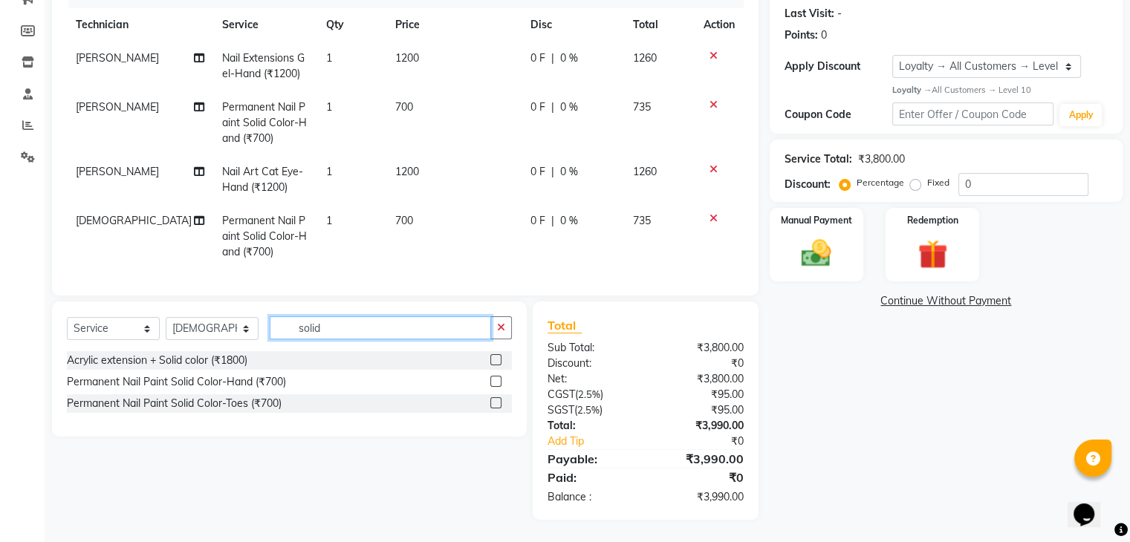
click at [421, 334] on input "solid" at bounding box center [380, 327] width 221 height 23
type input "s"
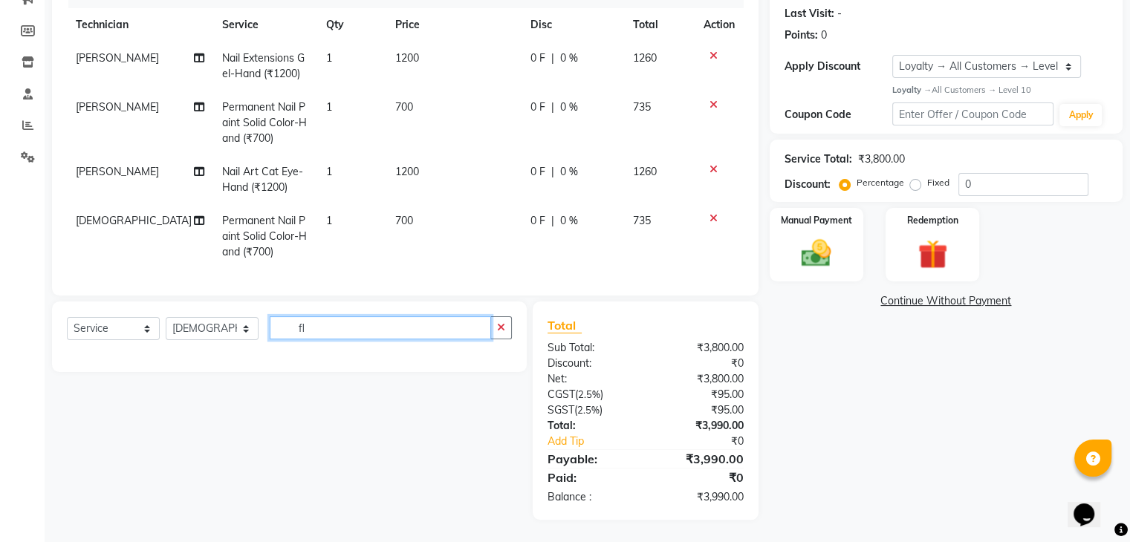
type input "f"
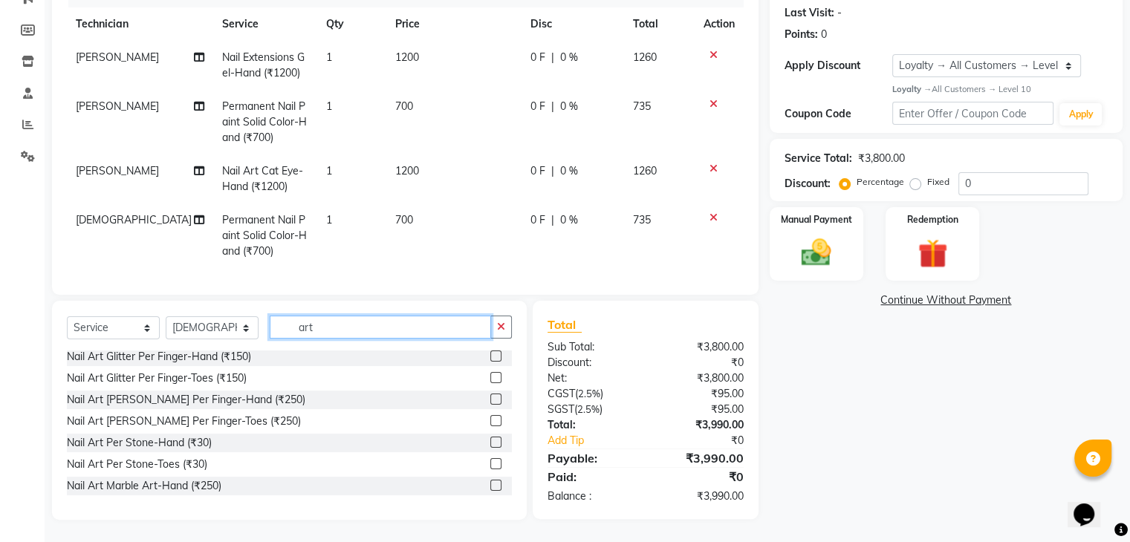
scroll to position [0, 0]
type input "art"
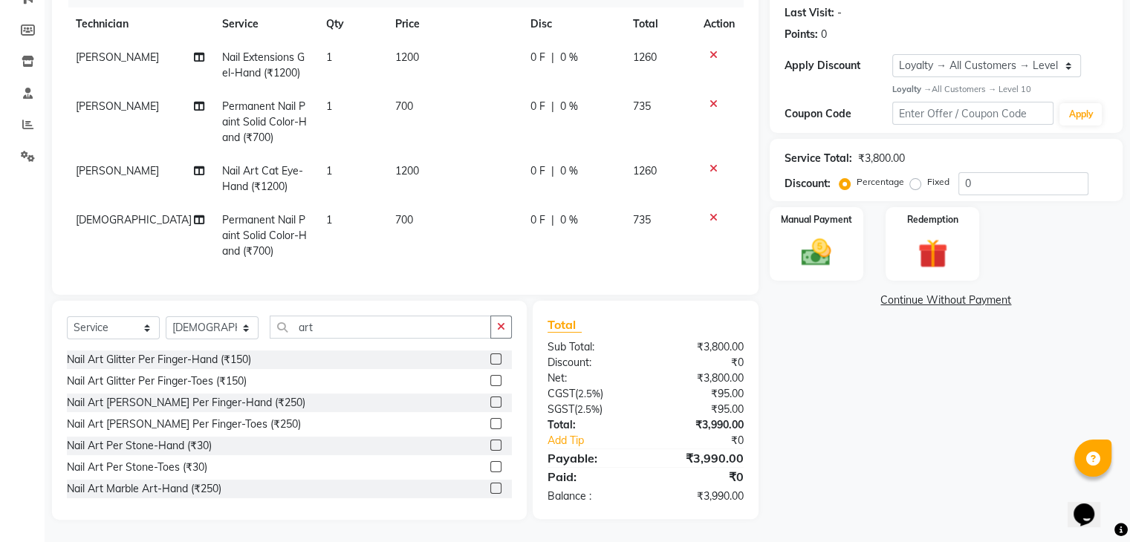
click at [490, 363] on label at bounding box center [495, 359] width 11 height 11
click at [490, 363] on input "checkbox" at bounding box center [495, 360] width 10 height 10
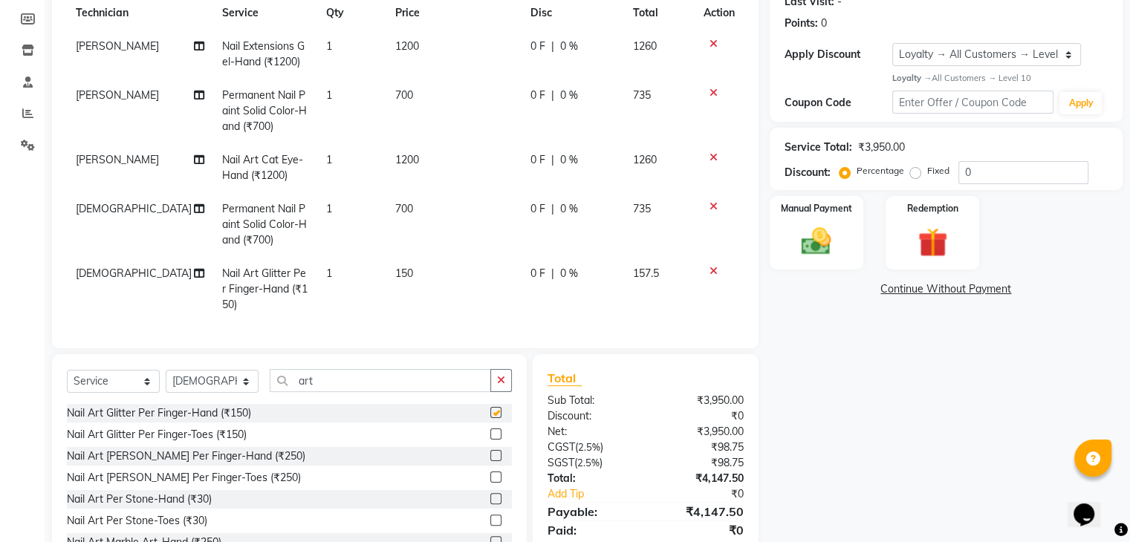
checkbox input "false"
click at [326, 272] on span "1" at bounding box center [329, 273] width 6 height 13
select select "80452"
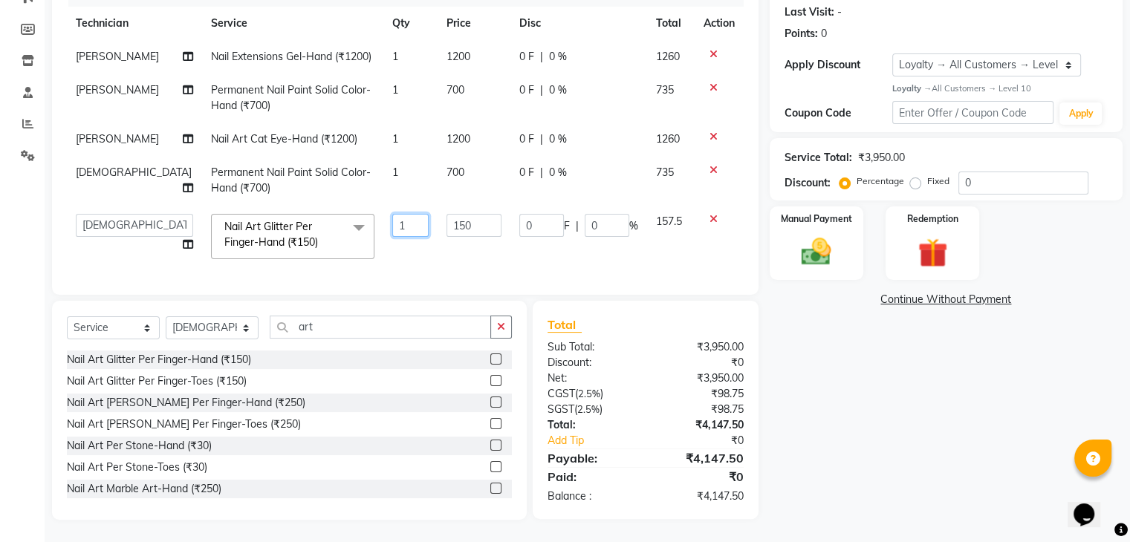
drag, startPoint x: 386, startPoint y: 230, endPoint x: 343, endPoint y: 227, distance: 42.4
click at [343, 227] on tr "ameer asid [PERSON_NAME] Manager [PERSON_NAME] [PERSON_NAME] Vishnu Nail Art Gl…" at bounding box center [405, 236] width 677 height 63
type input "10"
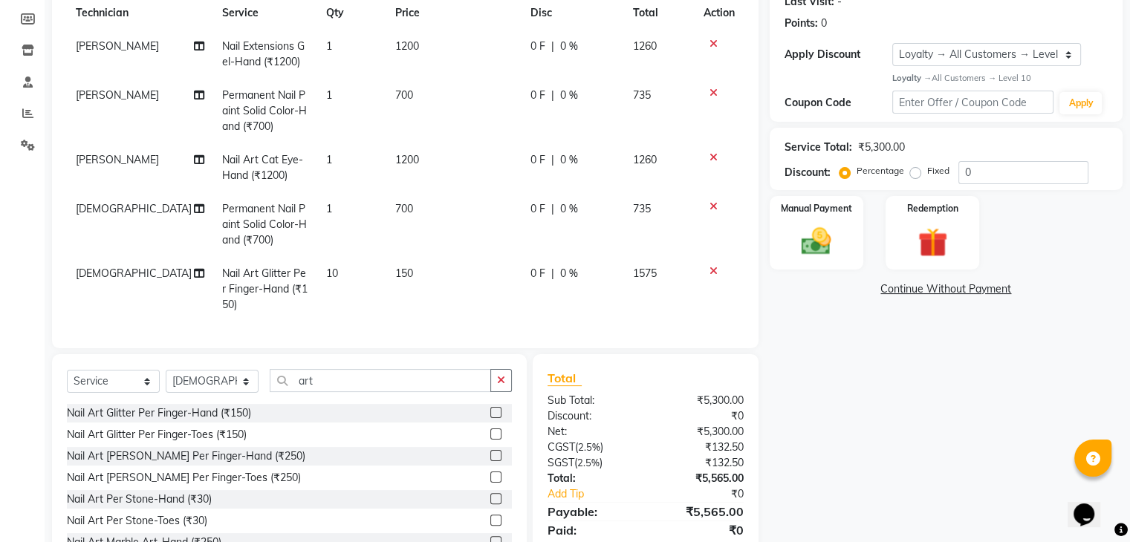
click at [396, 250] on tbody "[PERSON_NAME] Nail Extensions Gel-Hand (₹1200) 1 1200 0 F | 0 % 1260 [PERSON_NA…" at bounding box center [405, 176] width 677 height 292
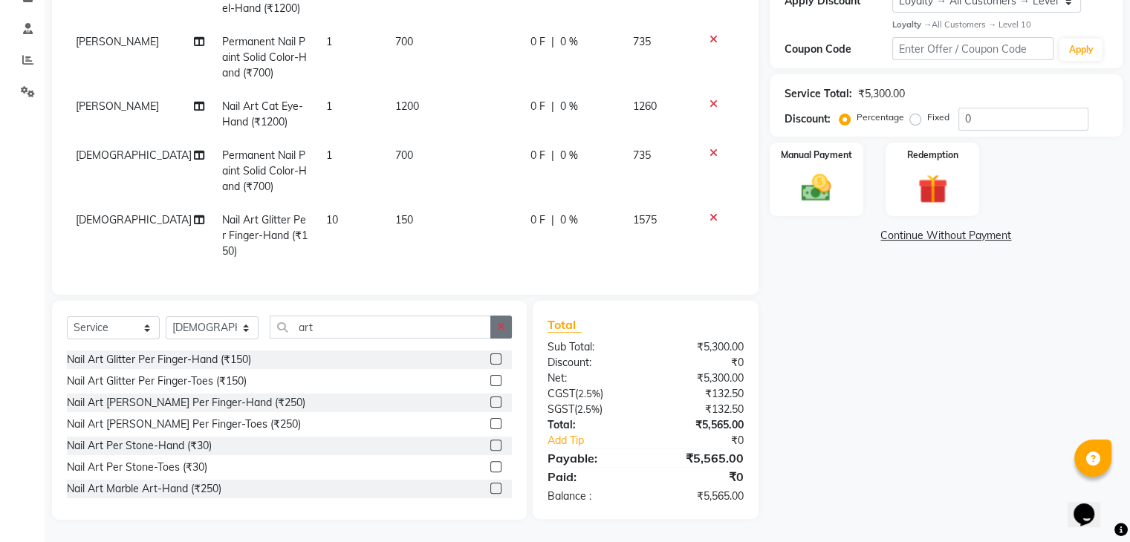
click at [498, 331] on icon "button" at bounding box center [501, 327] width 8 height 10
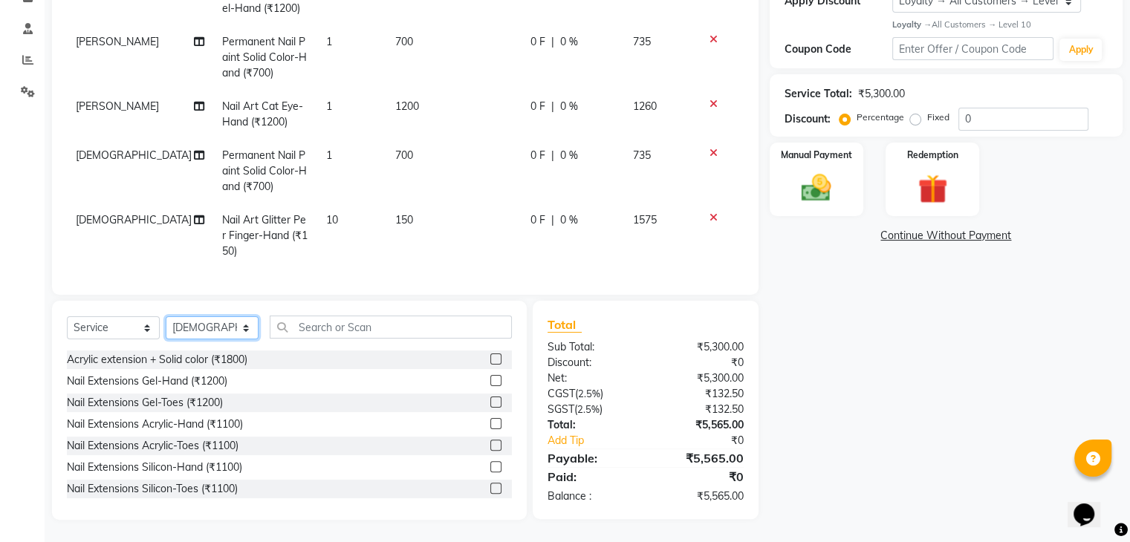
click at [244, 336] on select "Select Technician ameer asid [PERSON_NAME] Manager [PERSON_NAME] [PERSON_NAME] …" at bounding box center [212, 327] width 93 height 23
select select "81548"
click at [166, 316] on select "Select Technician ameer asid [PERSON_NAME] Manager [PERSON_NAME] [PERSON_NAME] …" at bounding box center [212, 327] width 93 height 23
click at [290, 280] on div "Client +91 97******30 Date [DATE] Invoice Number BTH/2025-26 RED/2025-26 V/2025…" at bounding box center [405, 69] width 706 height 452
click at [331, 319] on input "text" at bounding box center [391, 327] width 242 height 23
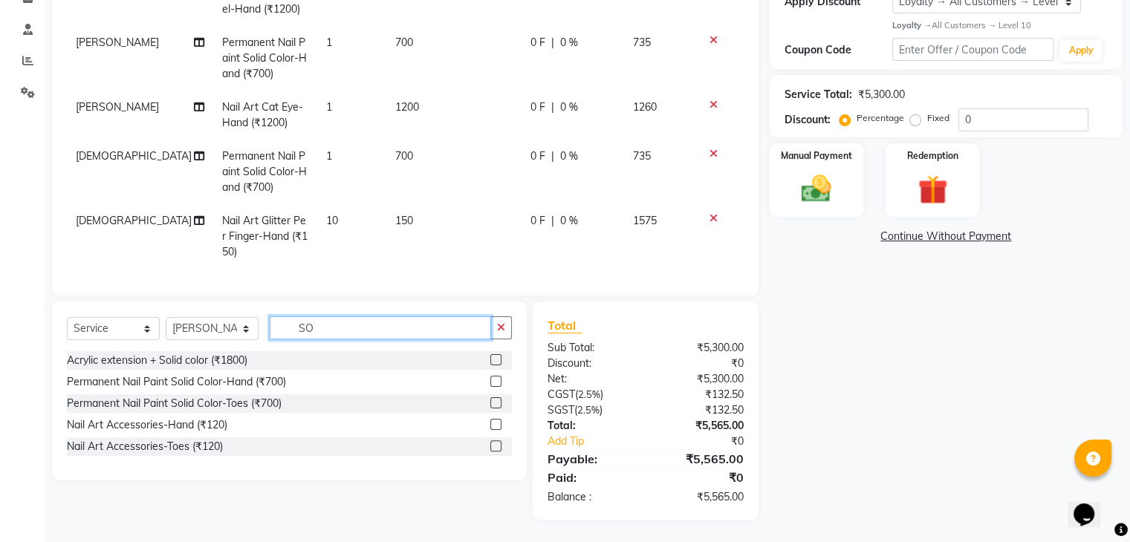
scroll to position [276, 0]
type input "SOLID"
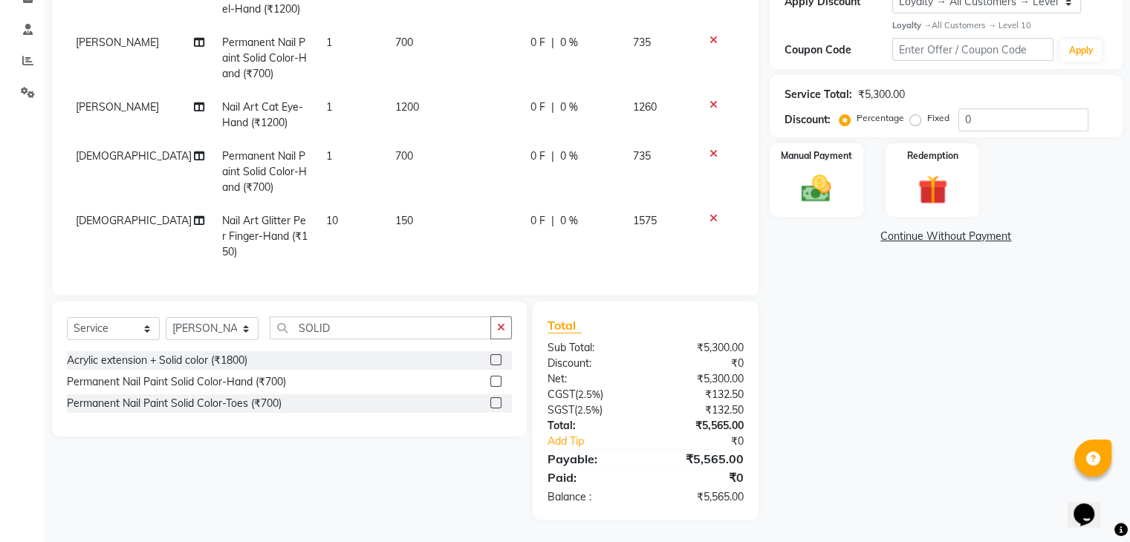
click at [496, 380] on label at bounding box center [495, 381] width 11 height 11
click at [496, 380] on input "checkbox" at bounding box center [495, 382] width 10 height 10
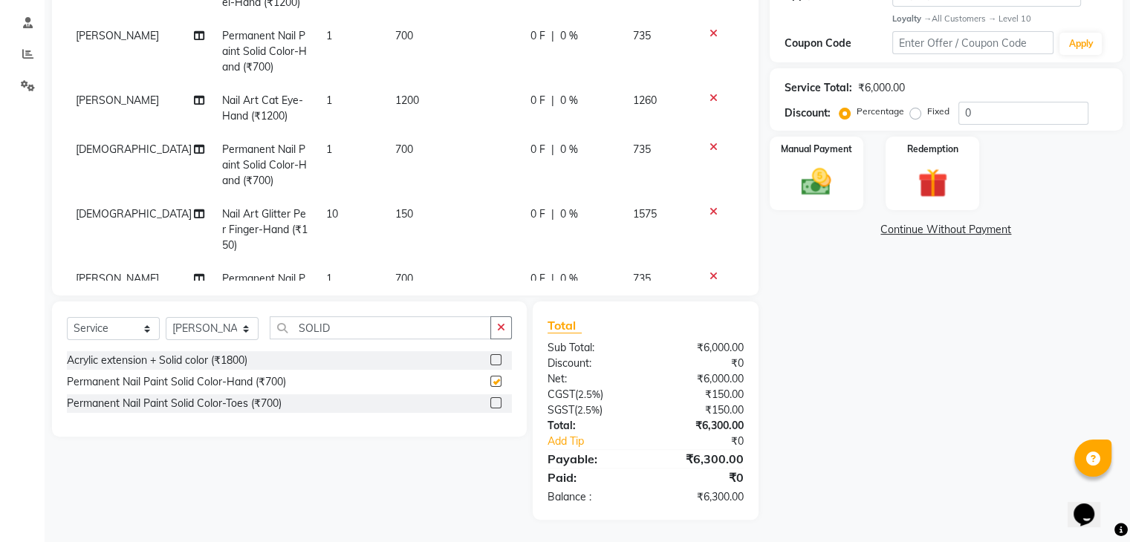
checkbox input "false"
click at [414, 327] on input "SOLID" at bounding box center [380, 327] width 221 height 23
type input "S"
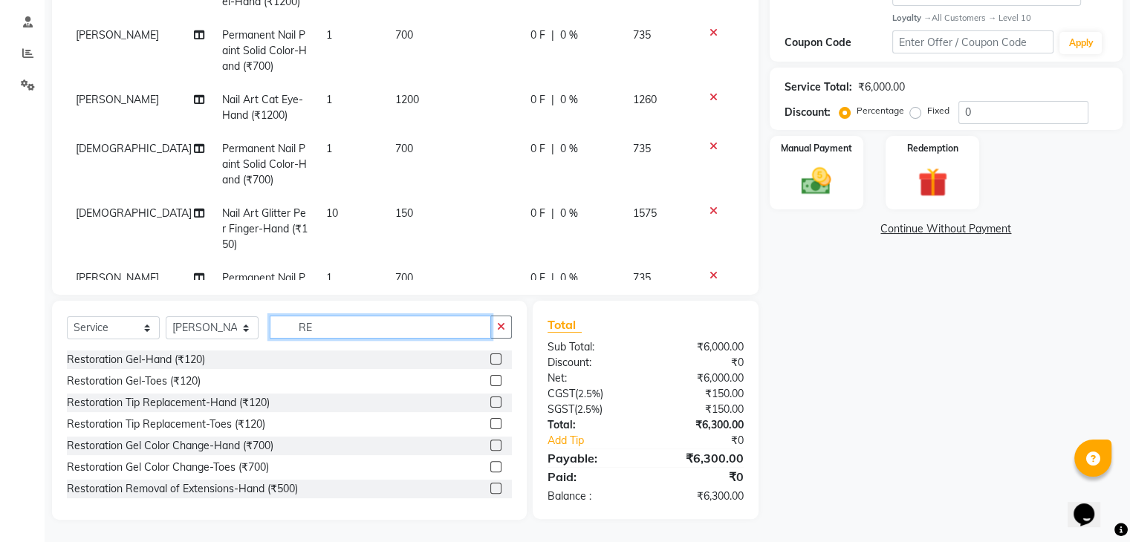
type input "R"
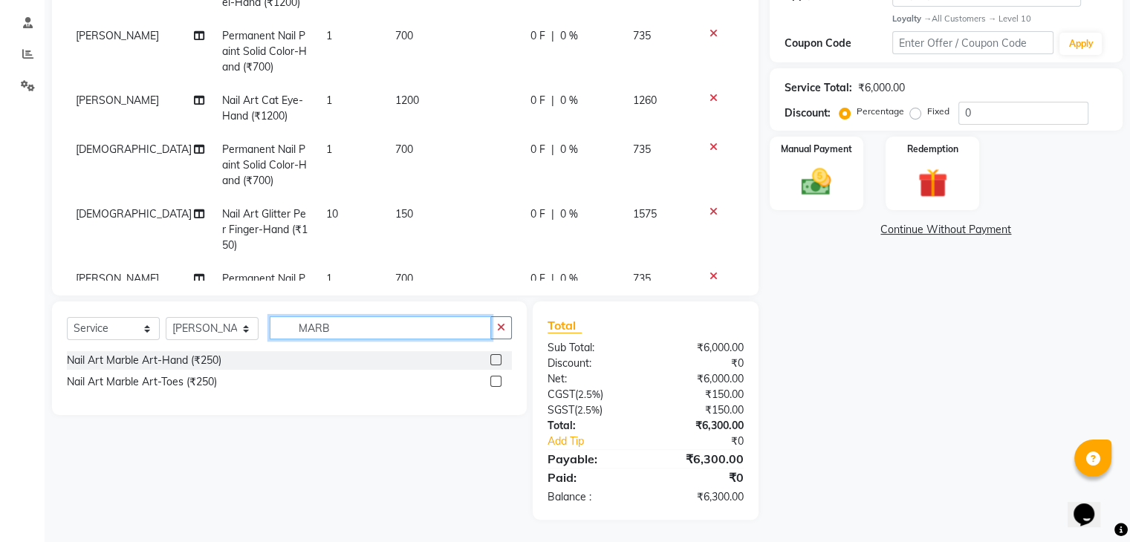
type input "MARB"
click at [493, 357] on label at bounding box center [495, 359] width 11 height 11
click at [493, 357] on input "checkbox" at bounding box center [495, 361] width 10 height 10
checkbox input "false"
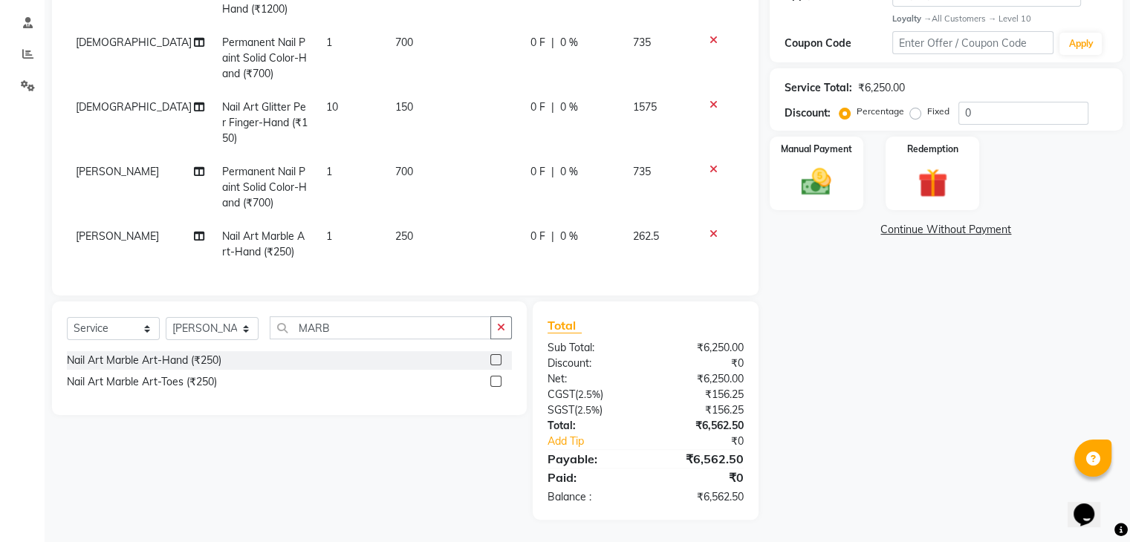
click at [323, 224] on td "1" at bounding box center [351, 244] width 69 height 49
select select "81548"
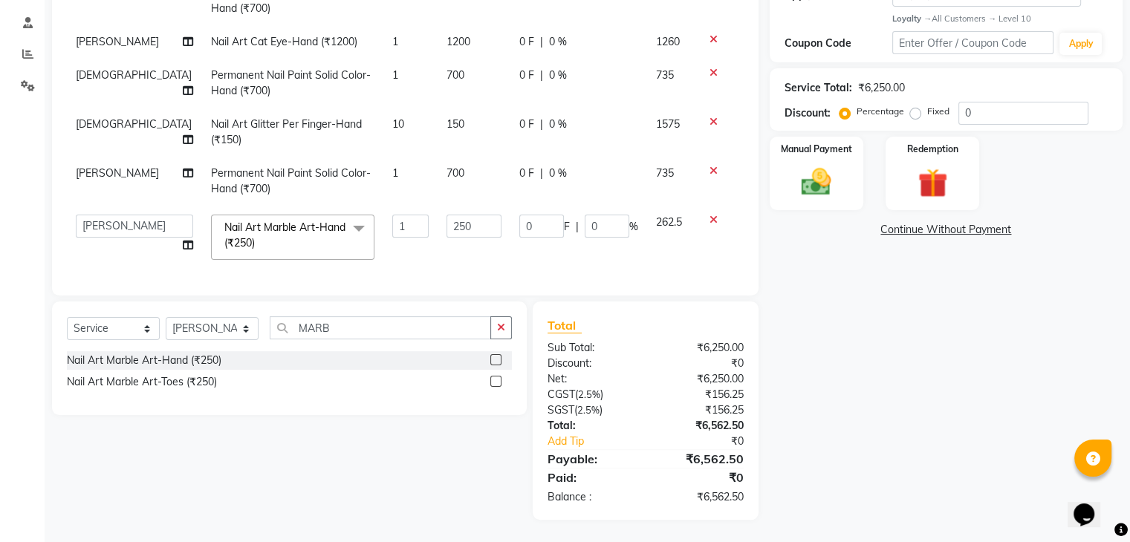
scroll to position [53, 0]
drag, startPoint x: 378, startPoint y: 212, endPoint x: 366, endPoint y: 214, distance: 12.0
click at [392, 215] on input "1" at bounding box center [410, 226] width 36 height 23
drag, startPoint x: 380, startPoint y: 217, endPoint x: 357, endPoint y: 216, distance: 23.8
click at [392, 216] on input "1" at bounding box center [410, 226] width 36 height 23
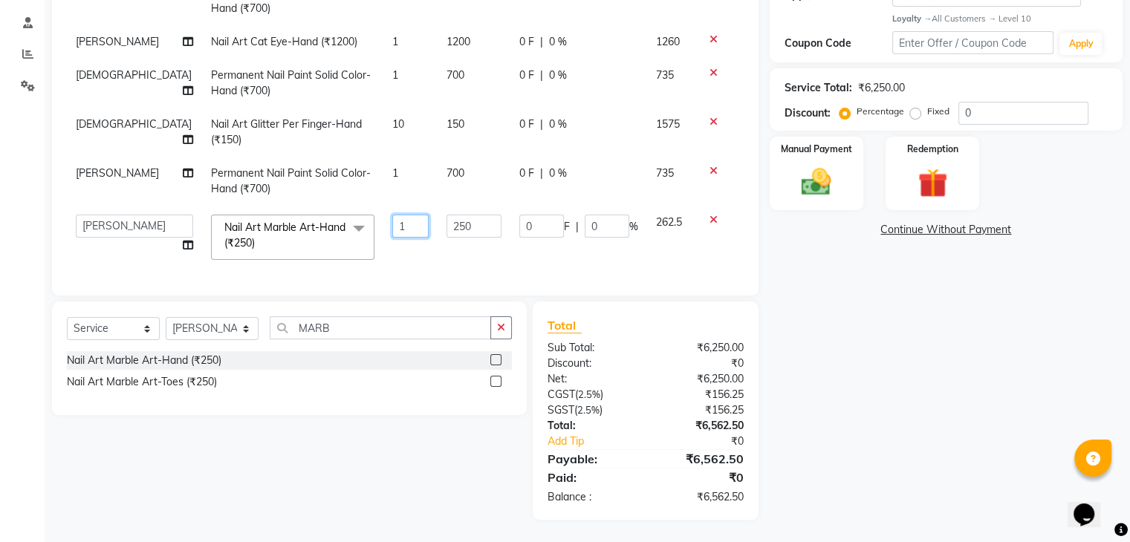
type input "4"
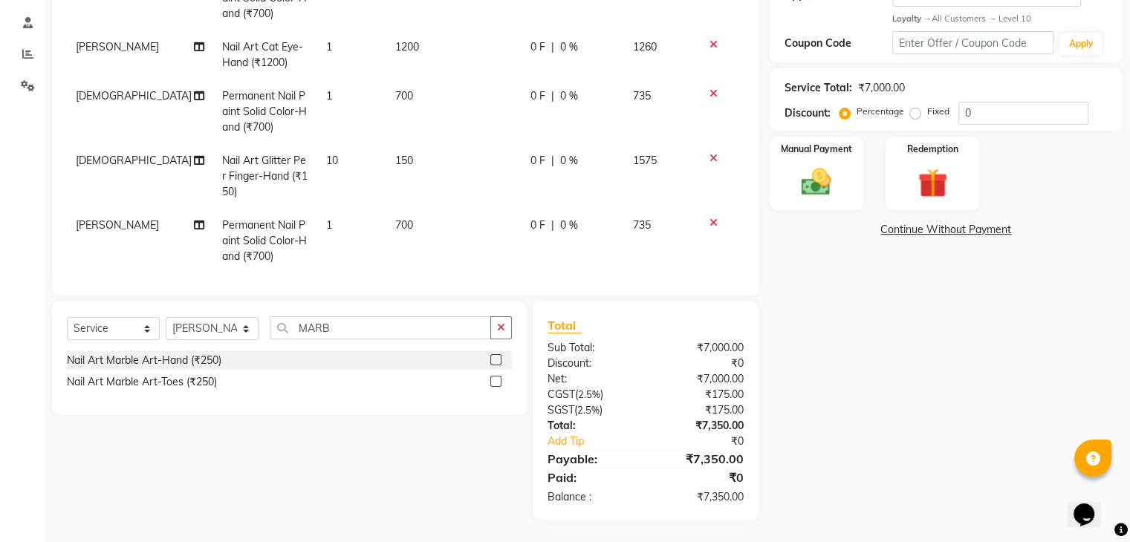
click at [394, 235] on tbody "[PERSON_NAME] Nail Extensions Gel-Hand (₹1200) 1 1200 0 F | 0 % 1260 [PERSON_NA…" at bounding box center [405, 120] width 677 height 406
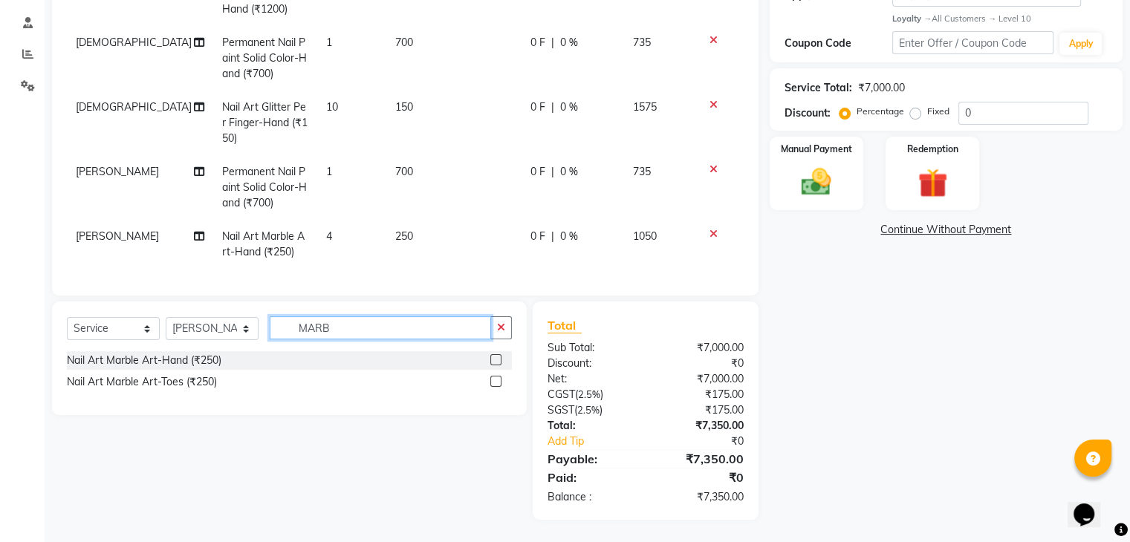
click at [383, 321] on input "MARB" at bounding box center [380, 327] width 221 height 23
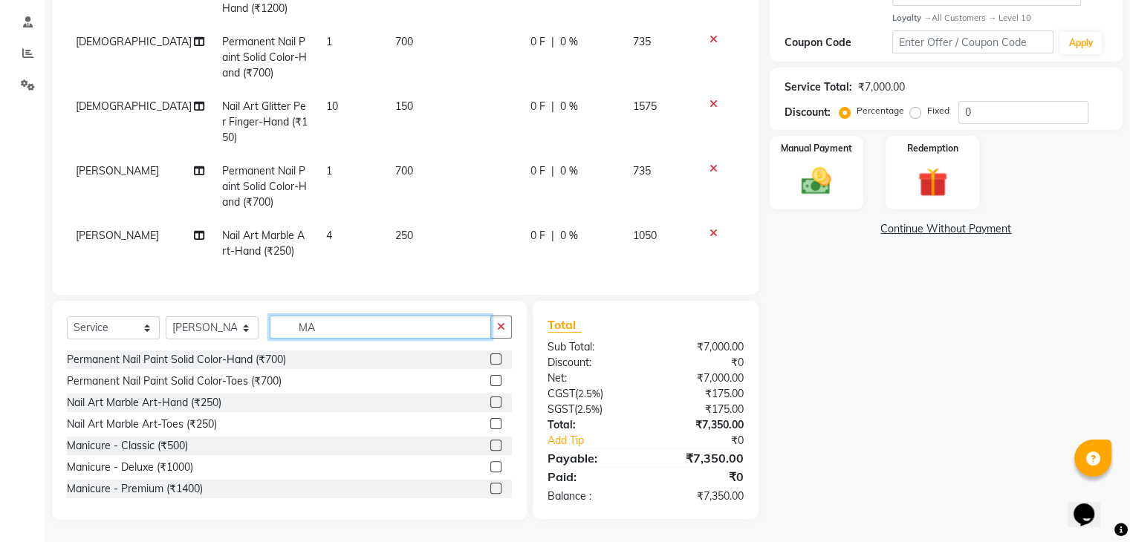
type input "M"
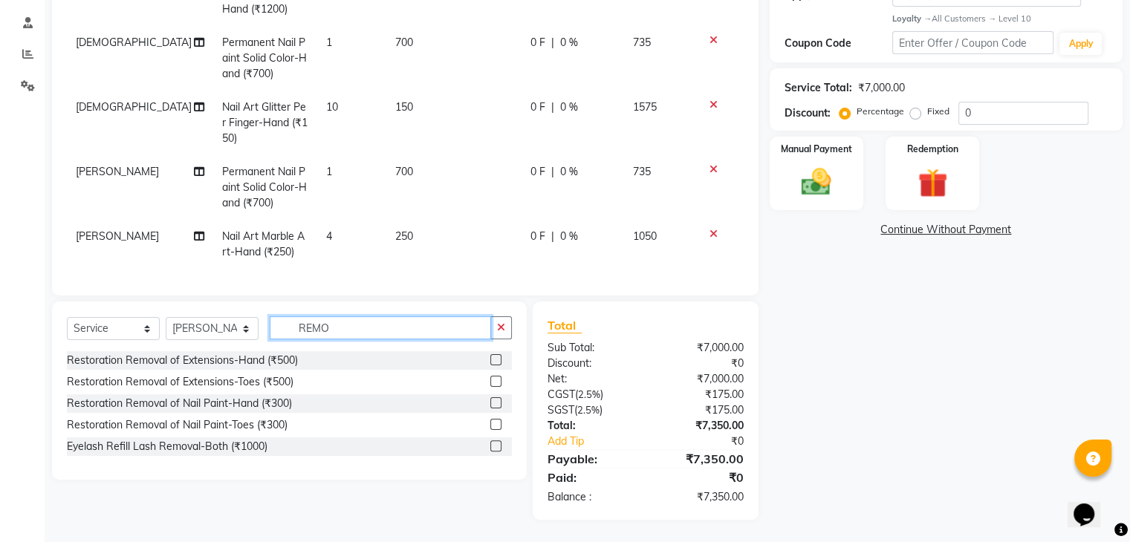
type input "REMO"
click at [493, 424] on label at bounding box center [495, 424] width 11 height 11
click at [493, 424] on input "checkbox" at bounding box center [495, 425] width 10 height 10
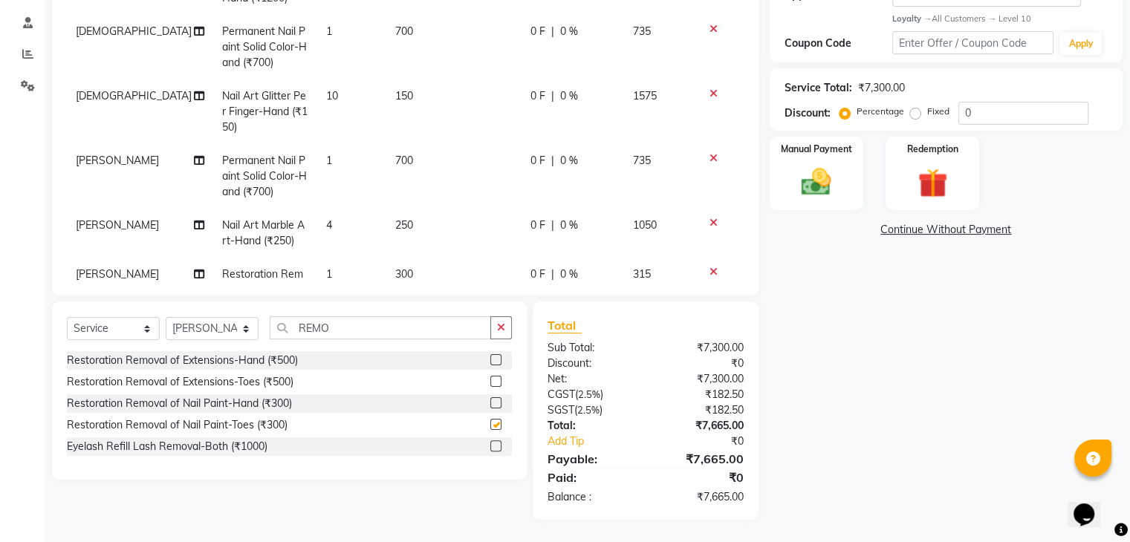
checkbox input "false"
click at [499, 334] on button "button" at bounding box center [501, 327] width 22 height 23
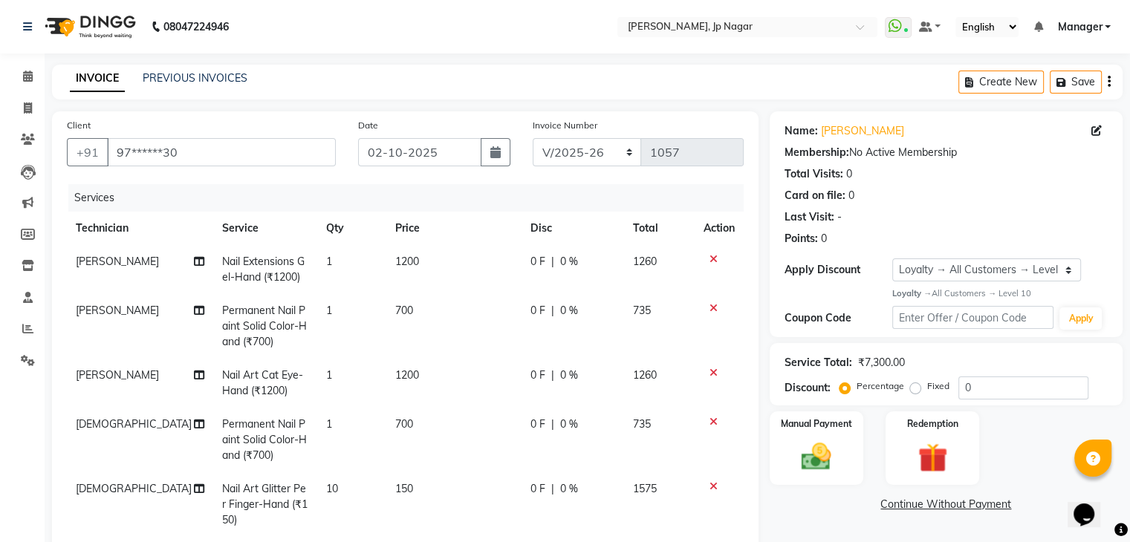
scroll to position [276, 0]
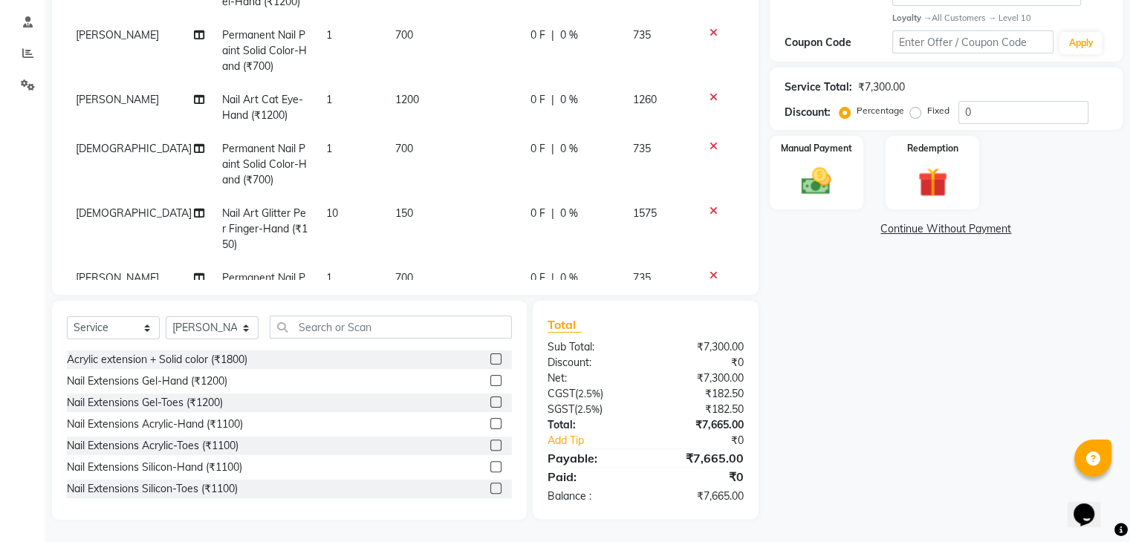
click at [843, 432] on div "Name: [PERSON_NAME] Membership: No Active Membership Total Visits: 0 Card on fi…" at bounding box center [952, 178] width 364 height 684
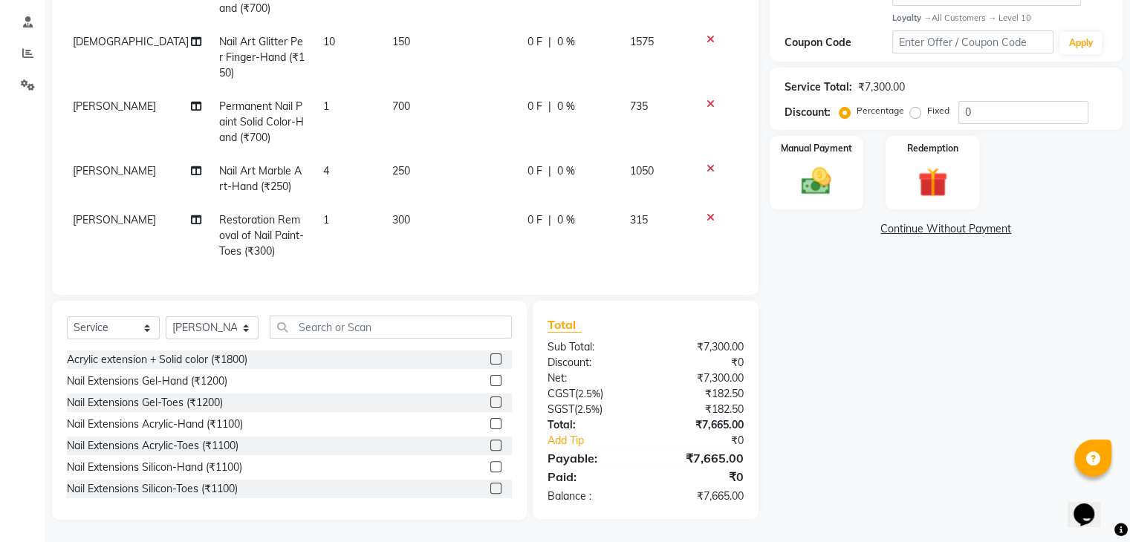
click at [489, 298] on div "Client +91 97******30 Date [DATE] Invoice Number BTH/2025-26 RED/2025-26 V/2025…" at bounding box center [405, 178] width 729 height 684
click at [854, 187] on div "Manual Payment" at bounding box center [815, 172] width 97 height 77
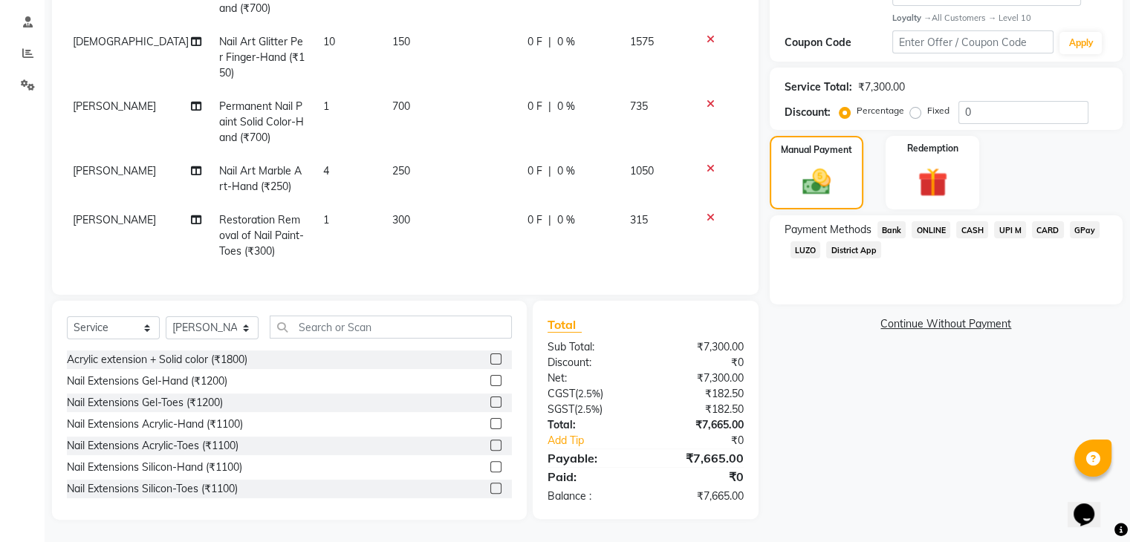
click at [976, 224] on span "CASH" at bounding box center [972, 229] width 32 height 17
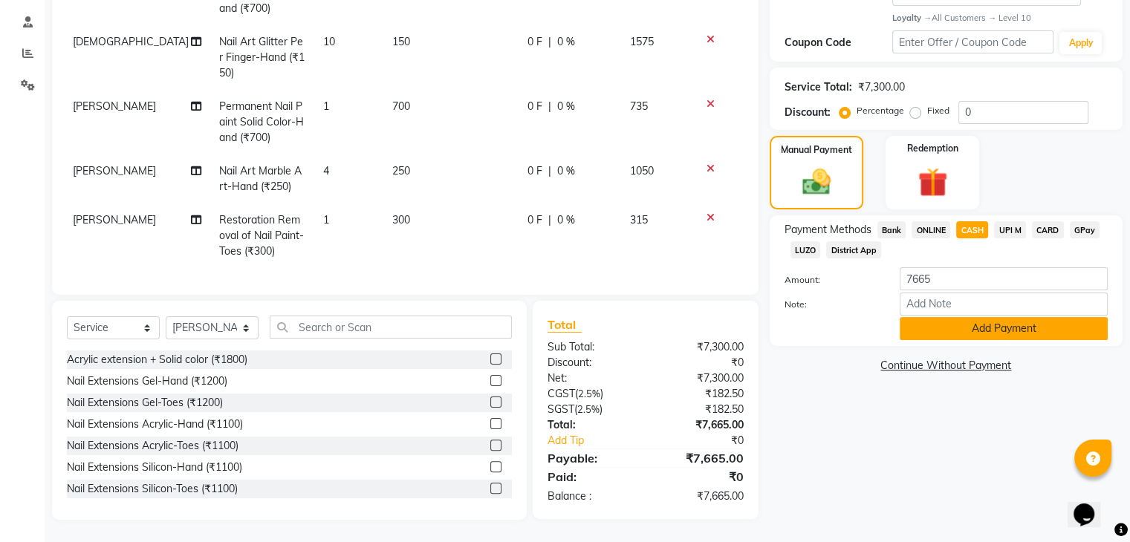
click at [974, 328] on button "Add Payment" at bounding box center [1004, 328] width 208 height 23
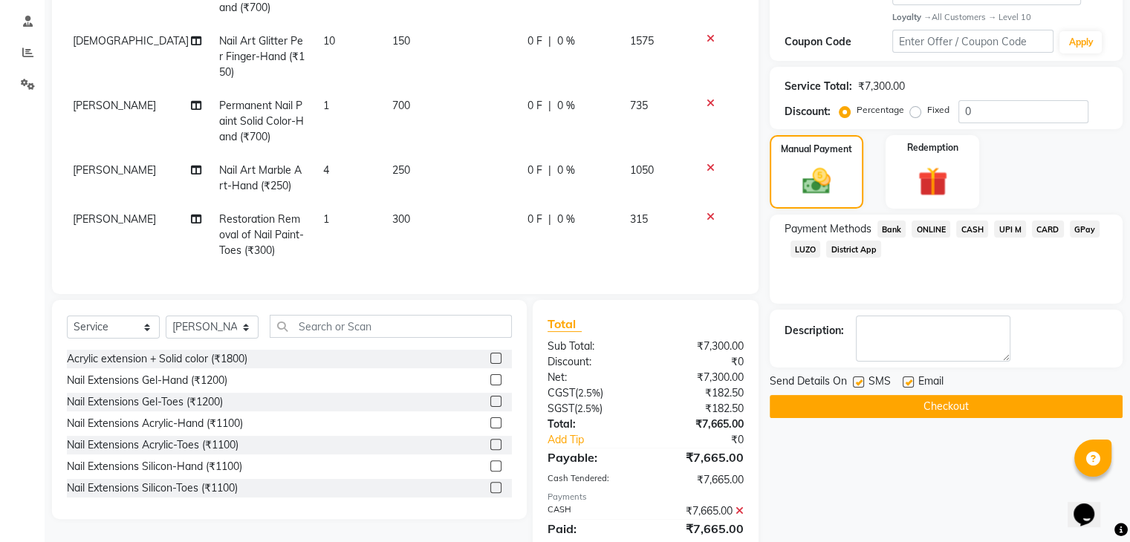
scroll to position [403, 0]
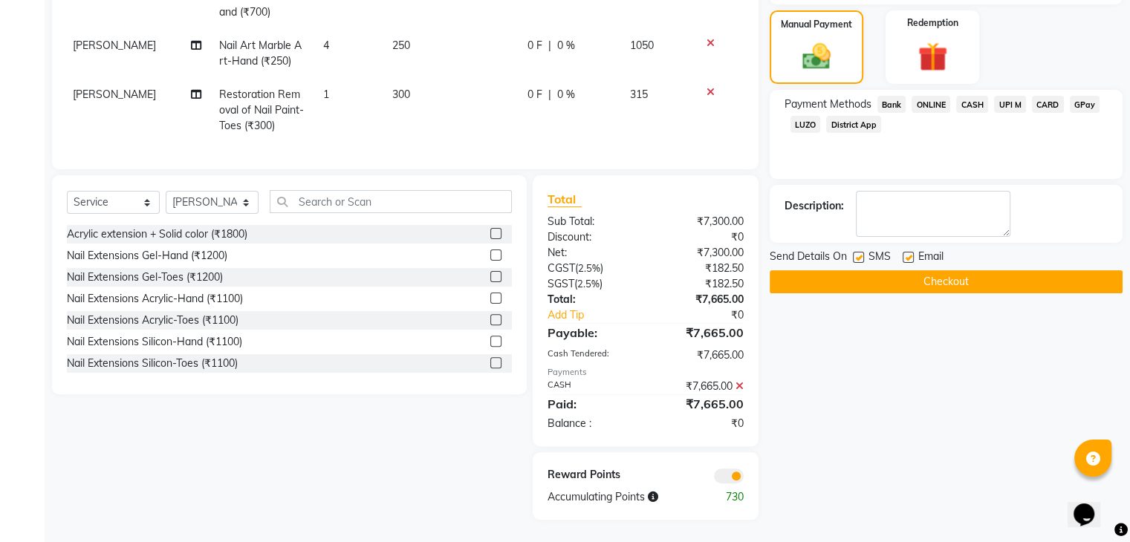
click at [946, 281] on button "Checkout" at bounding box center [946, 281] width 353 height 23
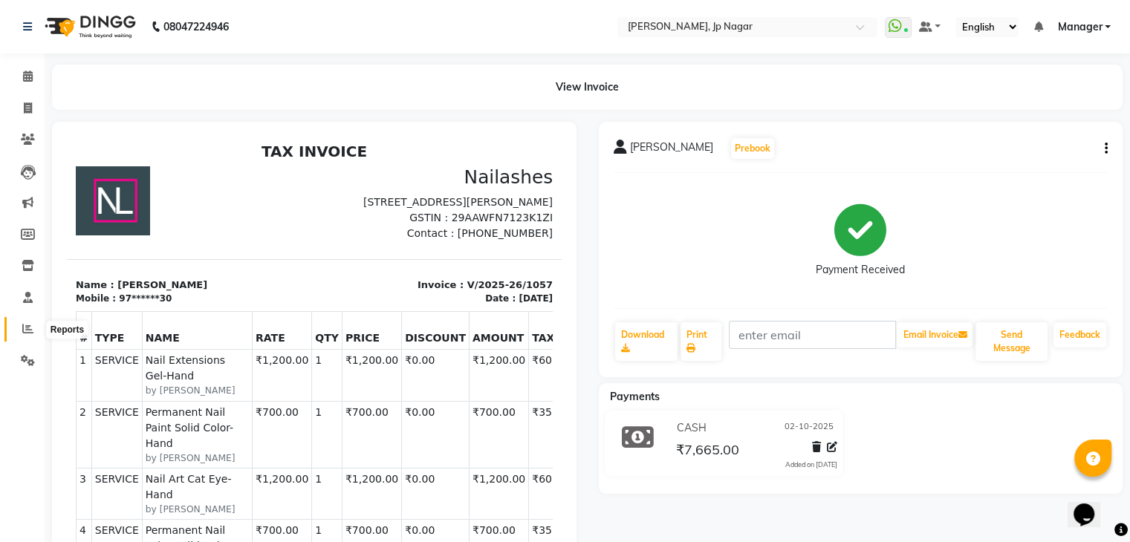
click at [22, 336] on span at bounding box center [28, 329] width 26 height 17
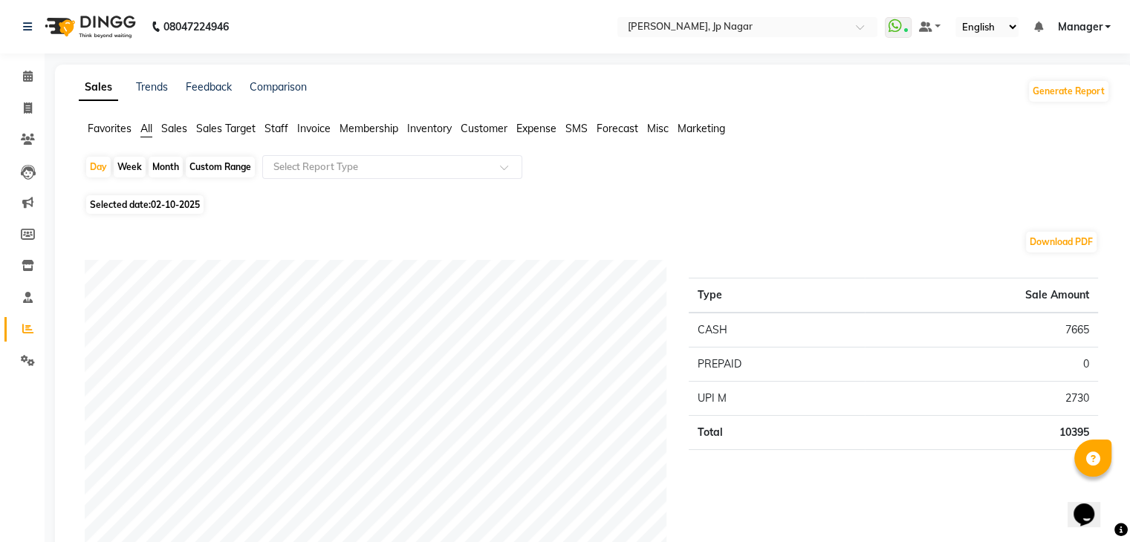
click at [166, 166] on div "Month" at bounding box center [166, 167] width 34 height 21
select select "10"
select select "2025"
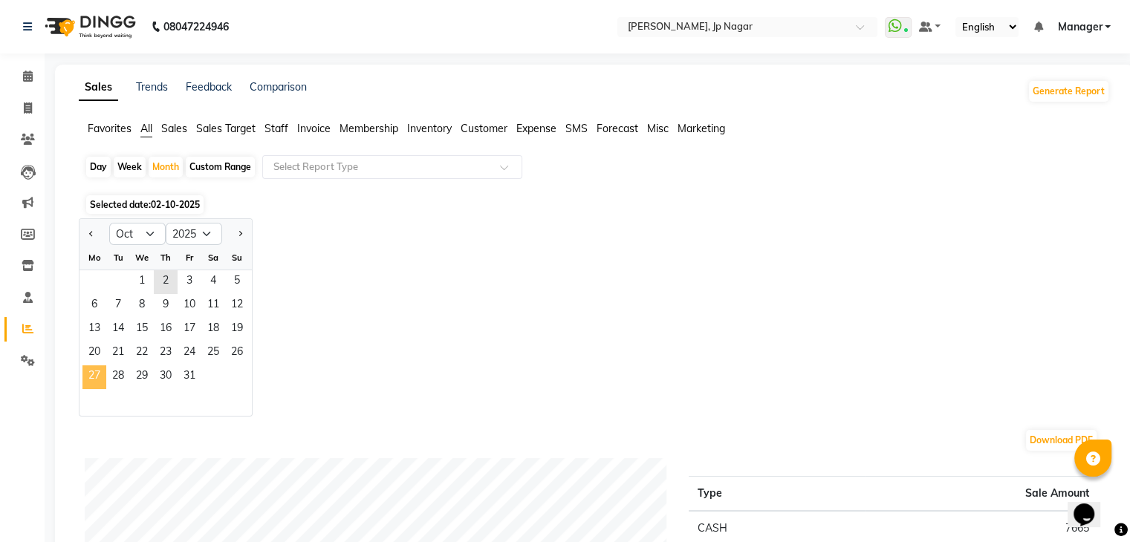
click at [103, 377] on span "27" at bounding box center [94, 377] width 24 height 24
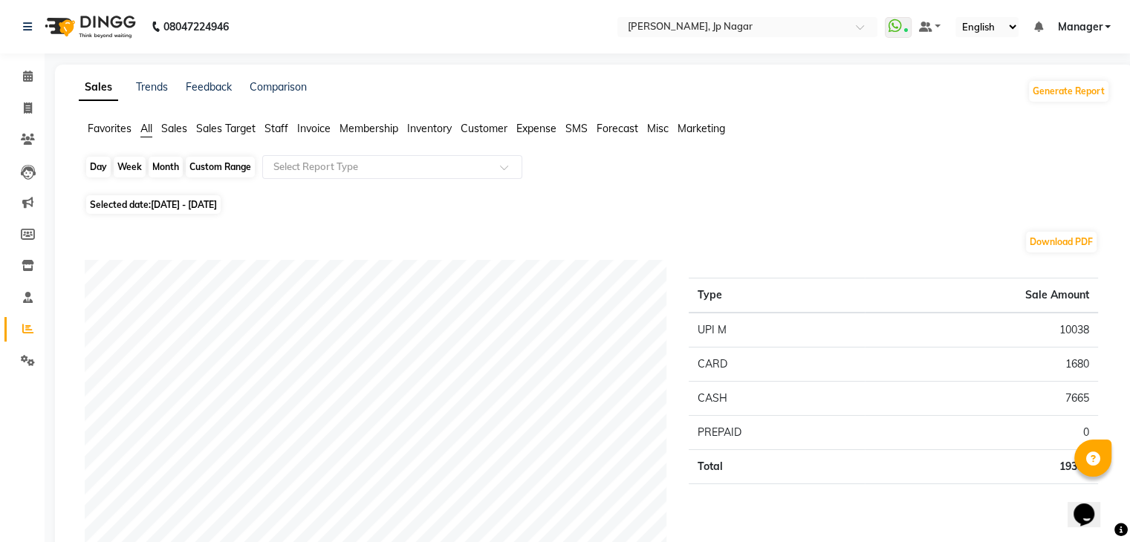
click at [160, 163] on div "Month" at bounding box center [166, 167] width 34 height 21
select select "10"
select select "2025"
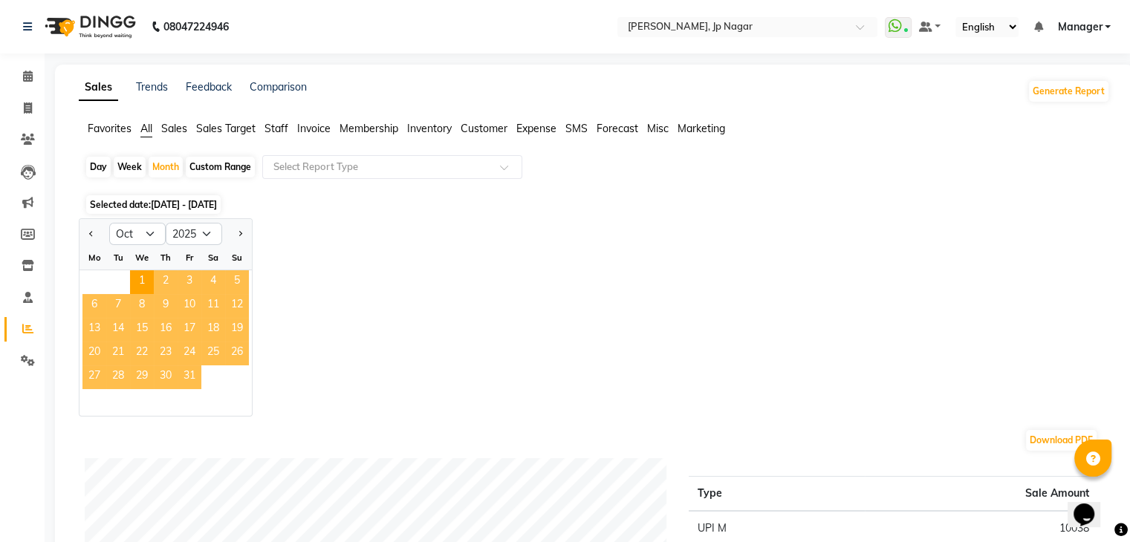
click at [184, 369] on span "31" at bounding box center [190, 377] width 24 height 24
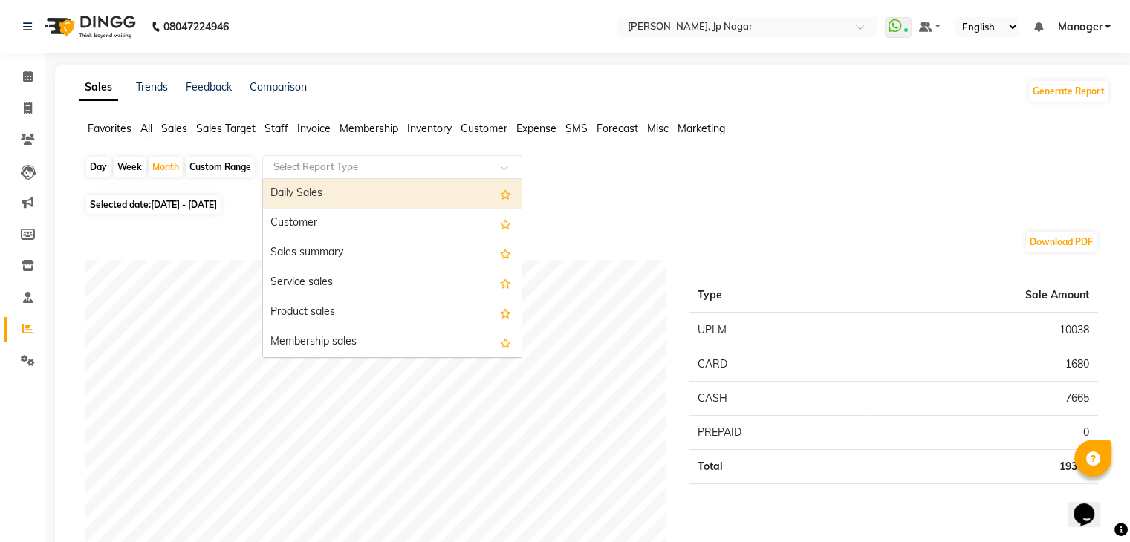
click at [502, 168] on span at bounding box center [509, 171] width 19 height 15
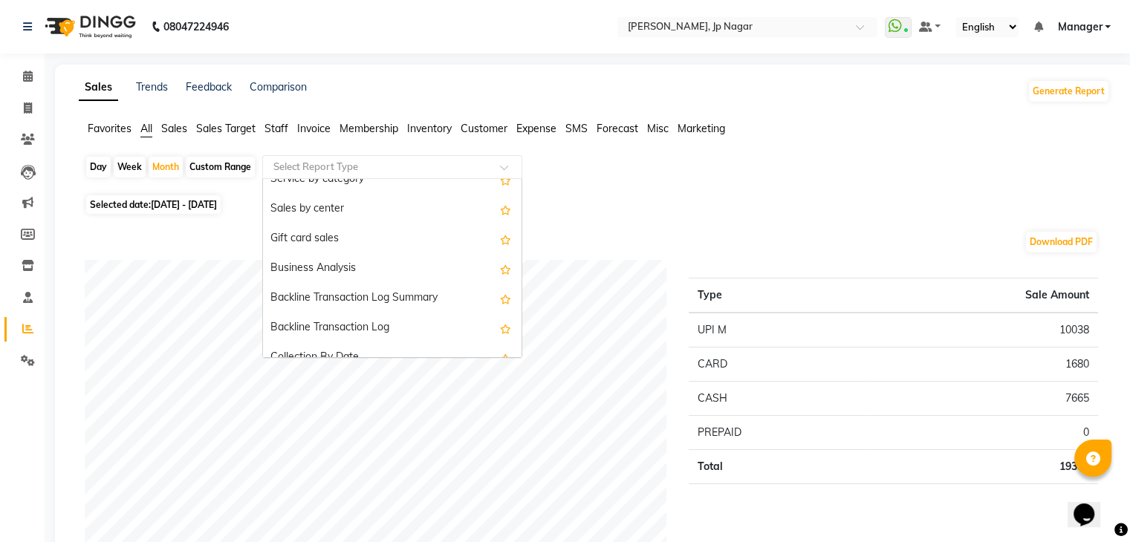
scroll to position [466, 0]
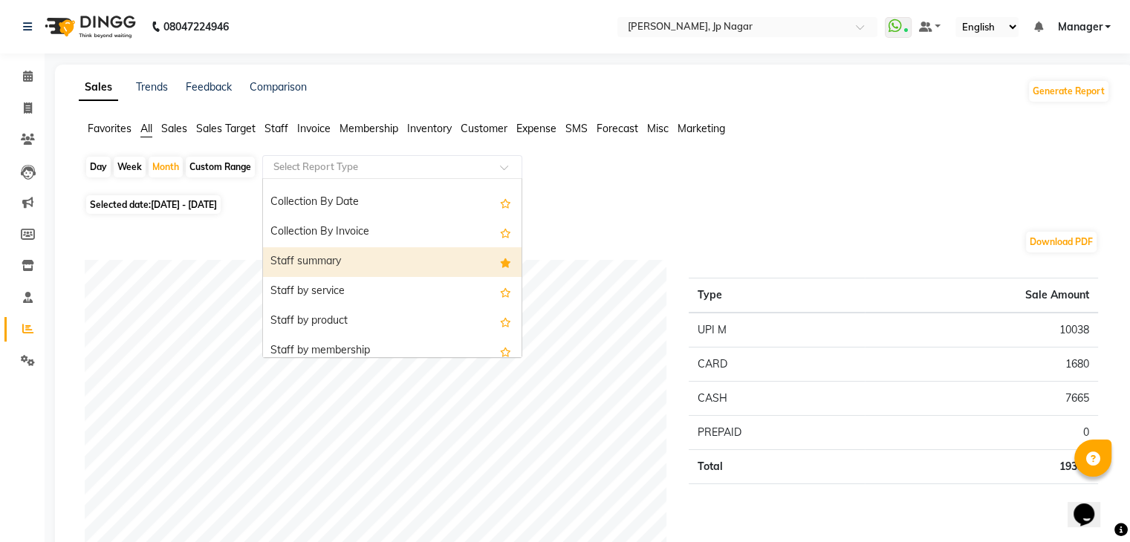
click at [386, 263] on div "Staff summary" at bounding box center [392, 262] width 258 height 30
select select "full_report"
select select "pdf"
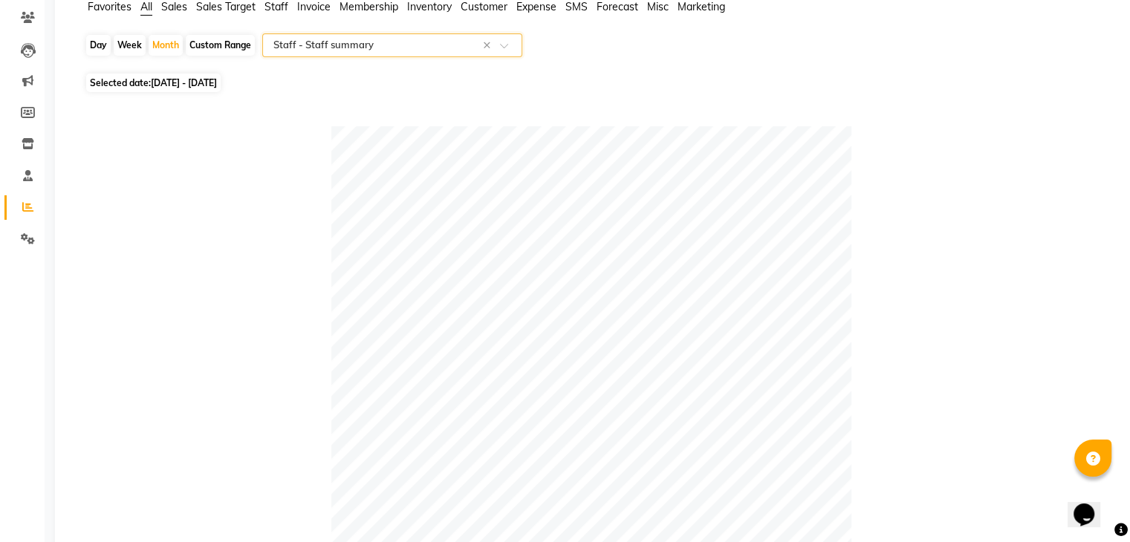
scroll to position [0, 0]
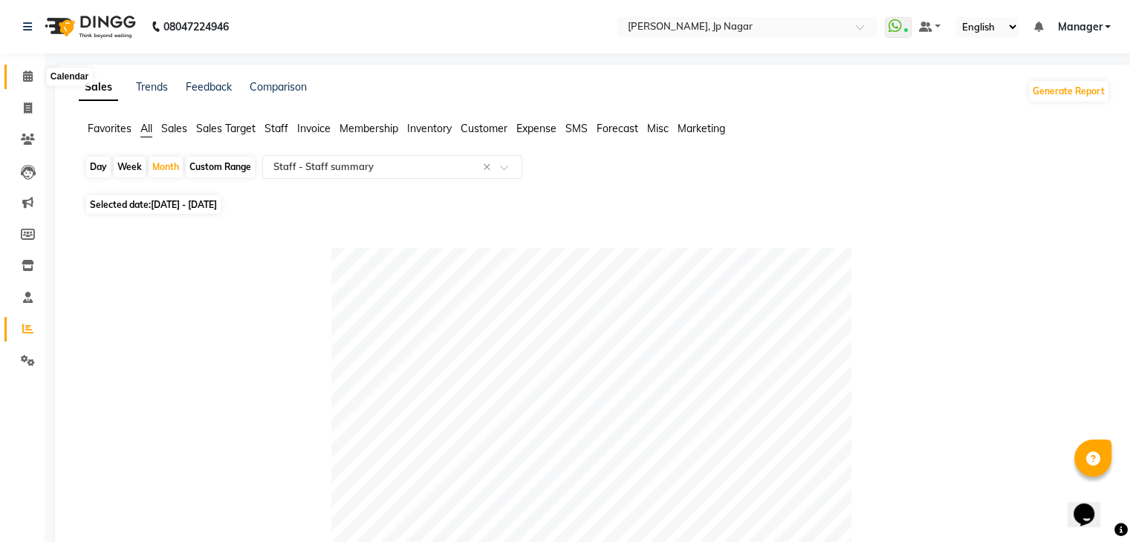
click at [36, 73] on span at bounding box center [28, 76] width 26 height 17
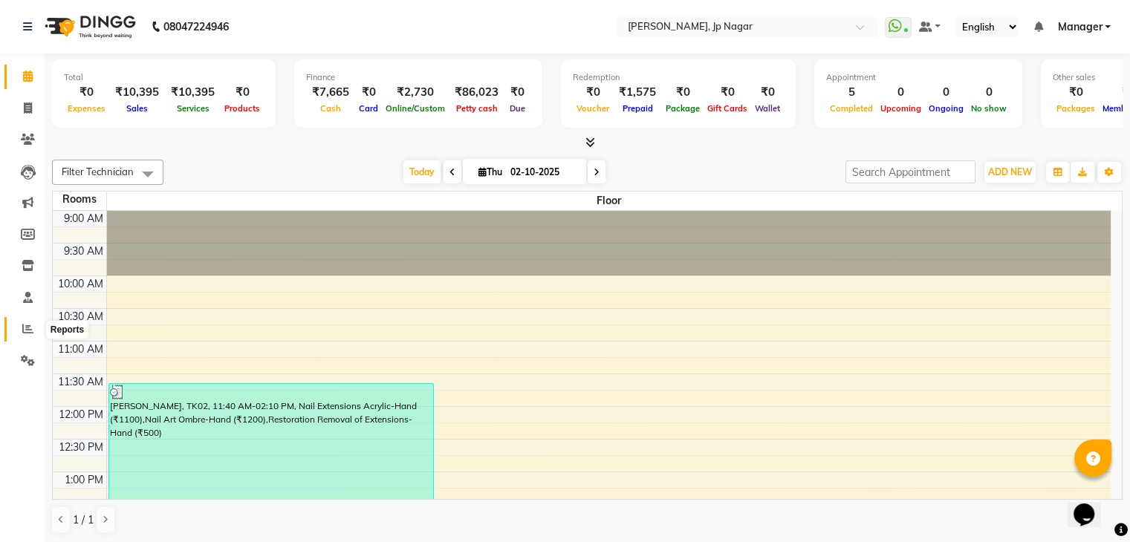
click at [29, 321] on span at bounding box center [28, 329] width 26 height 17
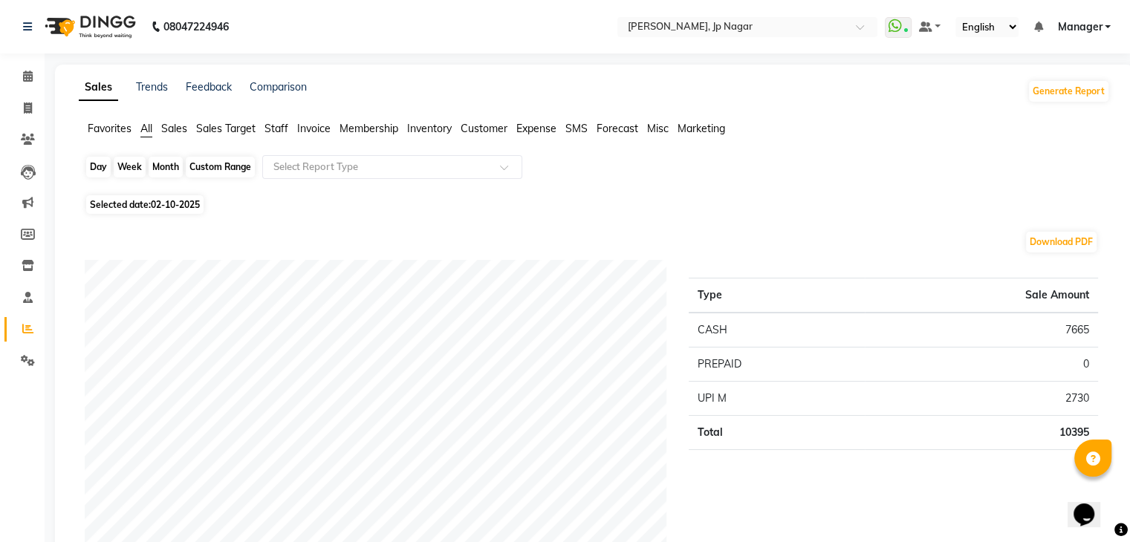
click at [98, 169] on div "Day" at bounding box center [98, 167] width 25 height 21
select select "10"
select select "2025"
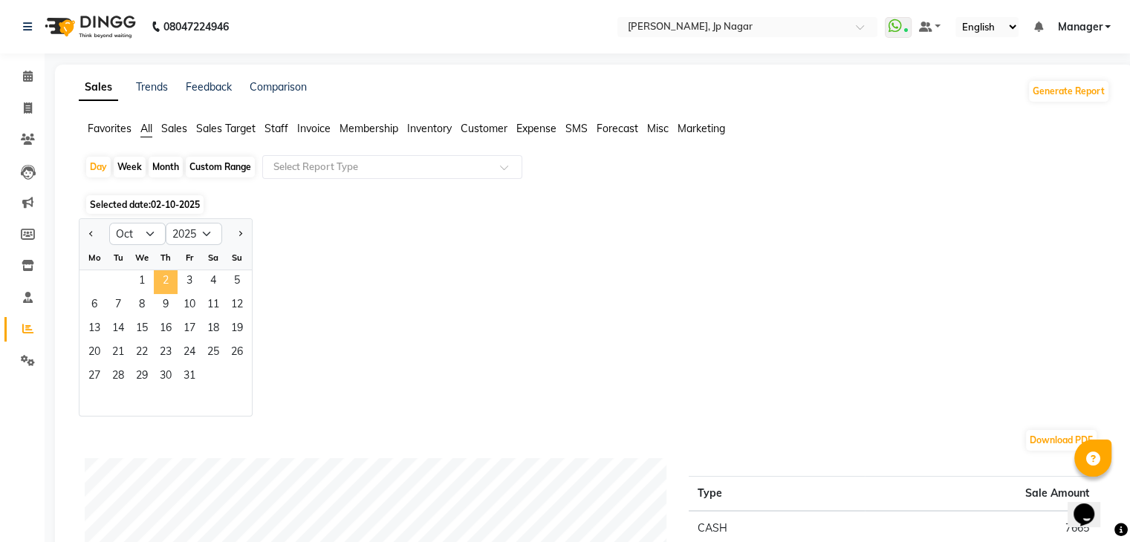
click at [160, 277] on span "2" at bounding box center [166, 282] width 24 height 24
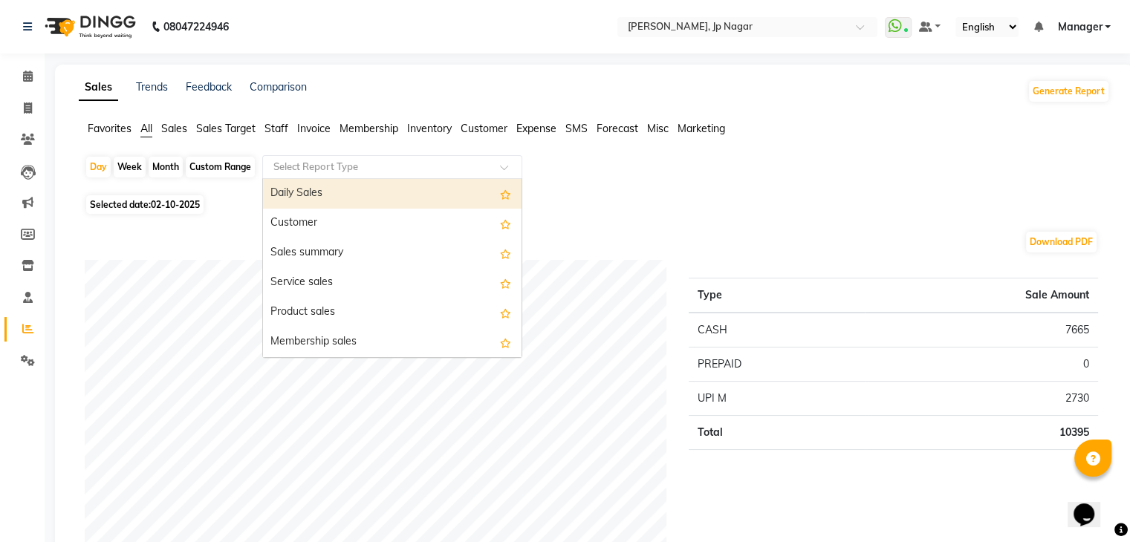
click at [499, 171] on div at bounding box center [392, 167] width 258 height 15
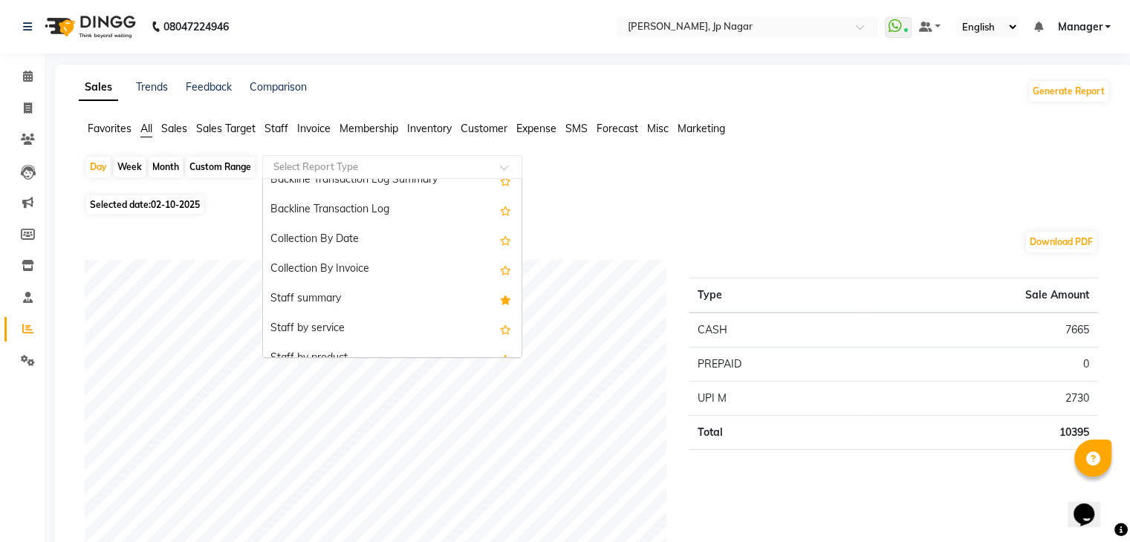
scroll to position [466, 0]
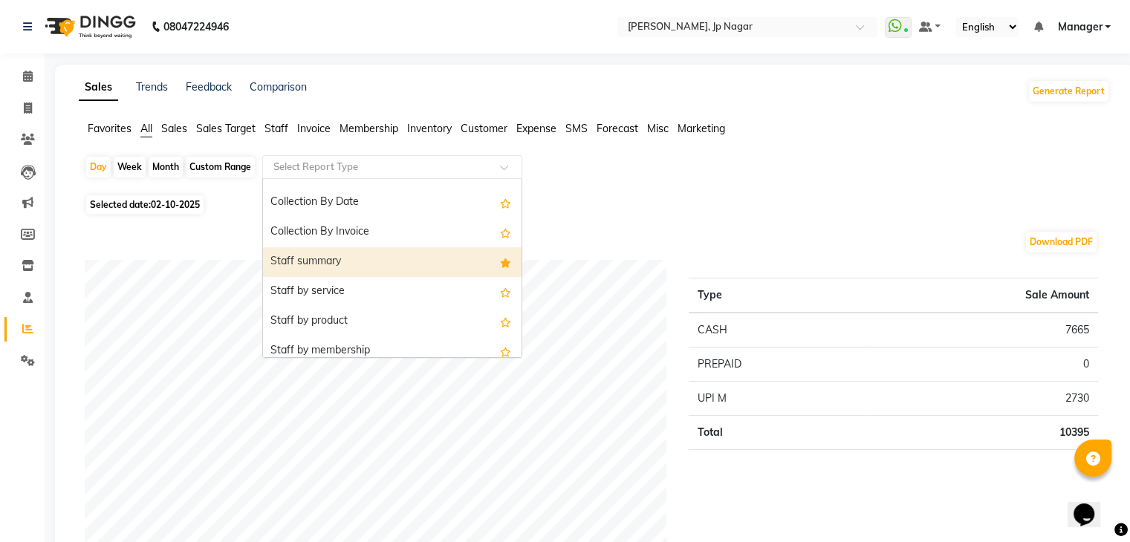
click at [313, 275] on div "Staff summary" at bounding box center [392, 262] width 258 height 30
select select "full_report"
select select "pdf"
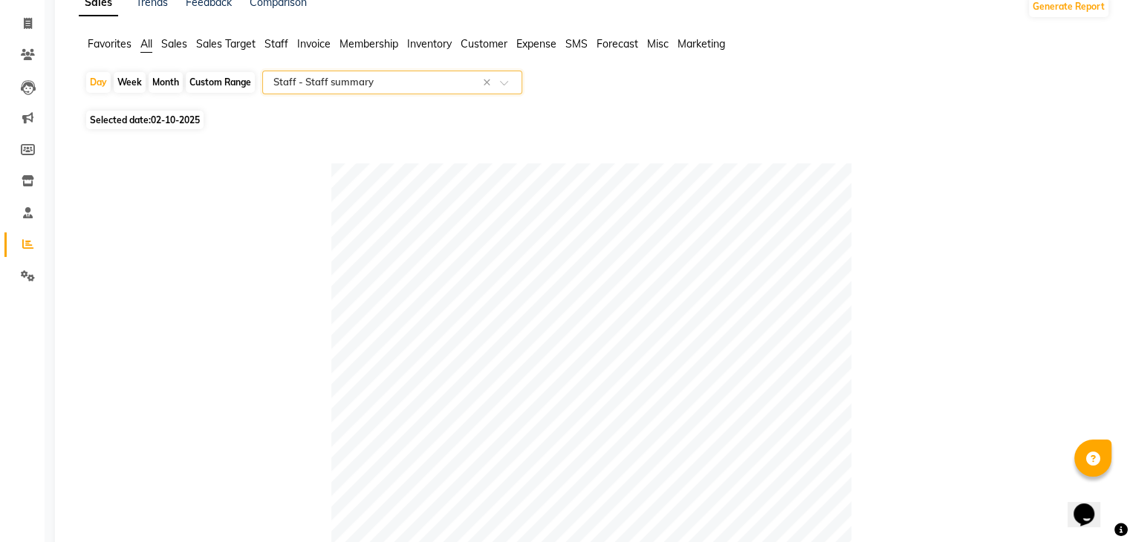
scroll to position [58, 0]
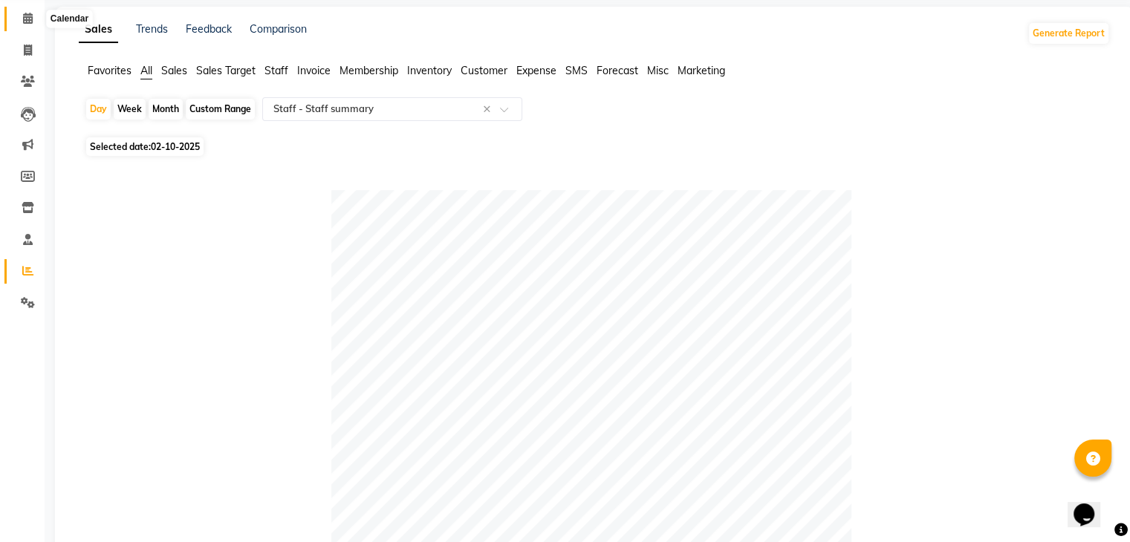
click at [26, 22] on icon at bounding box center [28, 18] width 10 height 11
